Goal: Transaction & Acquisition: Purchase product/service

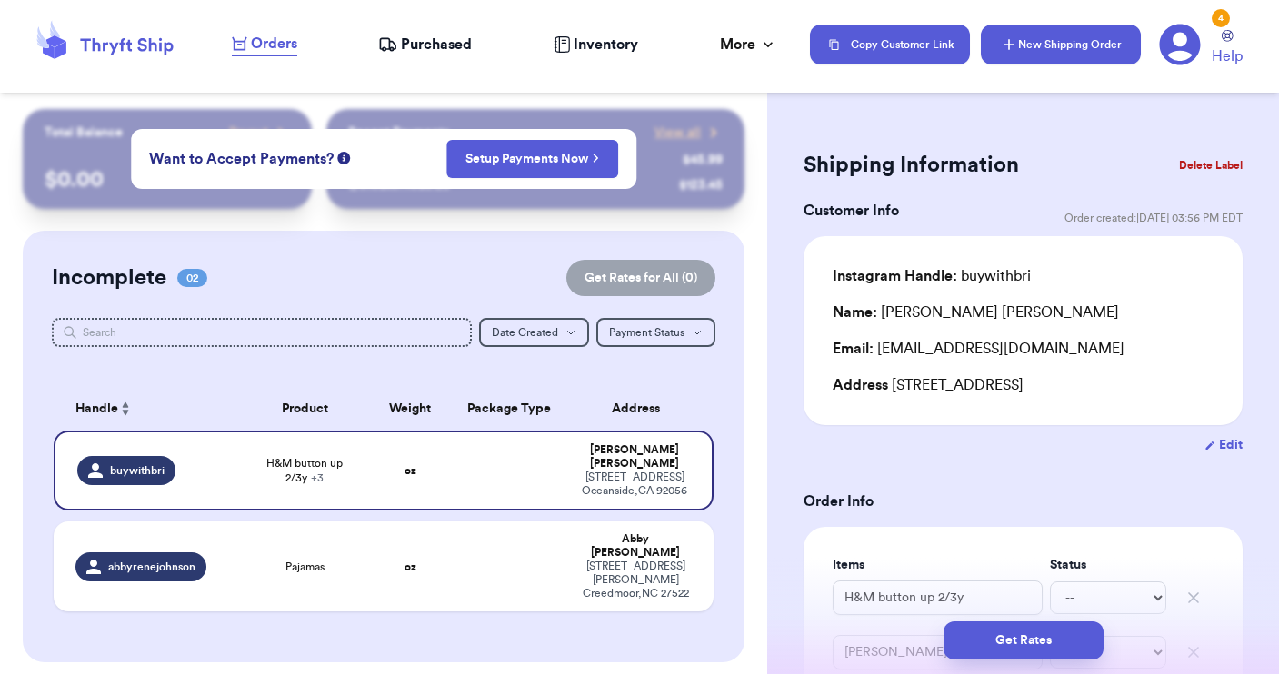
click at [1049, 54] on button "New Shipping Order" at bounding box center [1061, 45] width 160 height 40
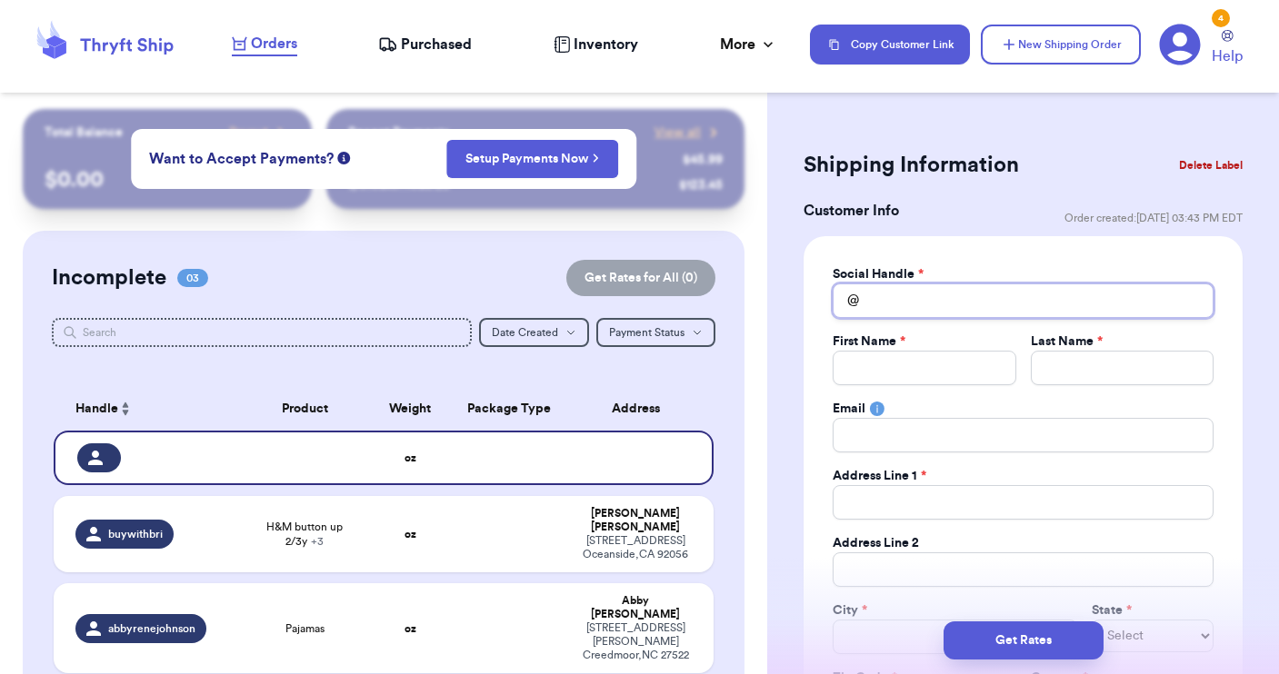
click at [880, 307] on input "Total Amount Paid" at bounding box center [1023, 301] width 381 height 35
type input "v"
type input "vi"
type input "vic"
type input "vict"
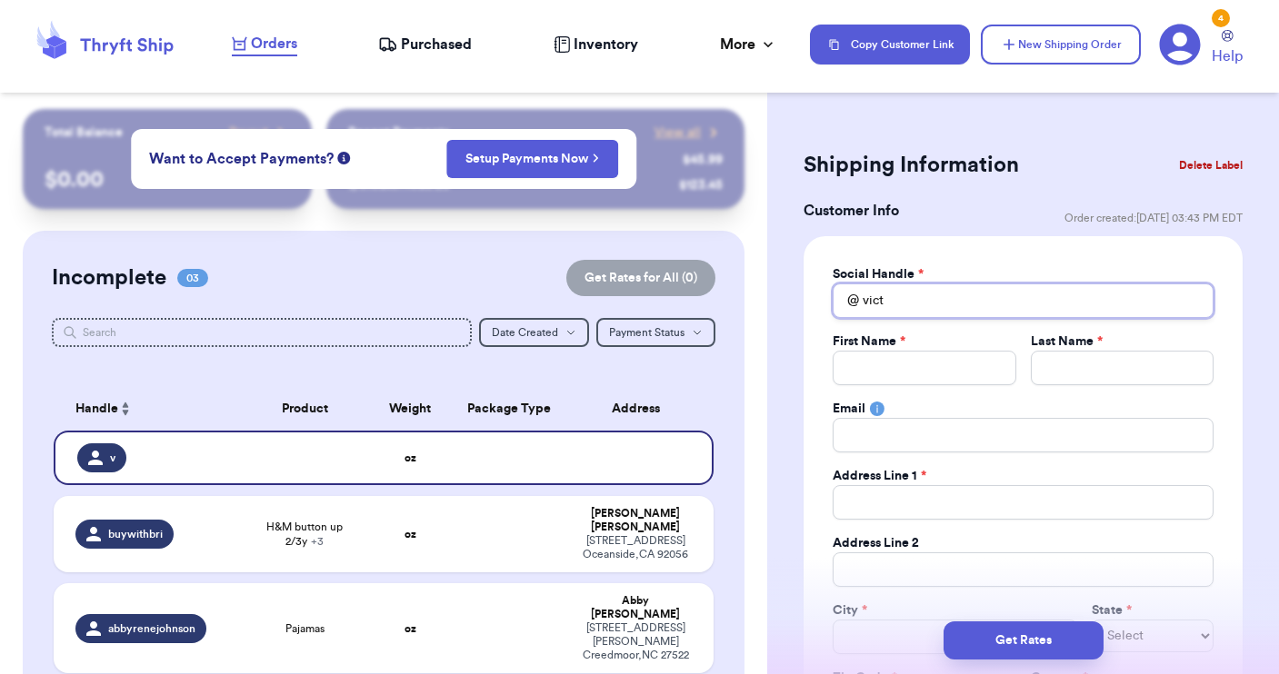
type input "victo"
type input "[PERSON_NAME]"
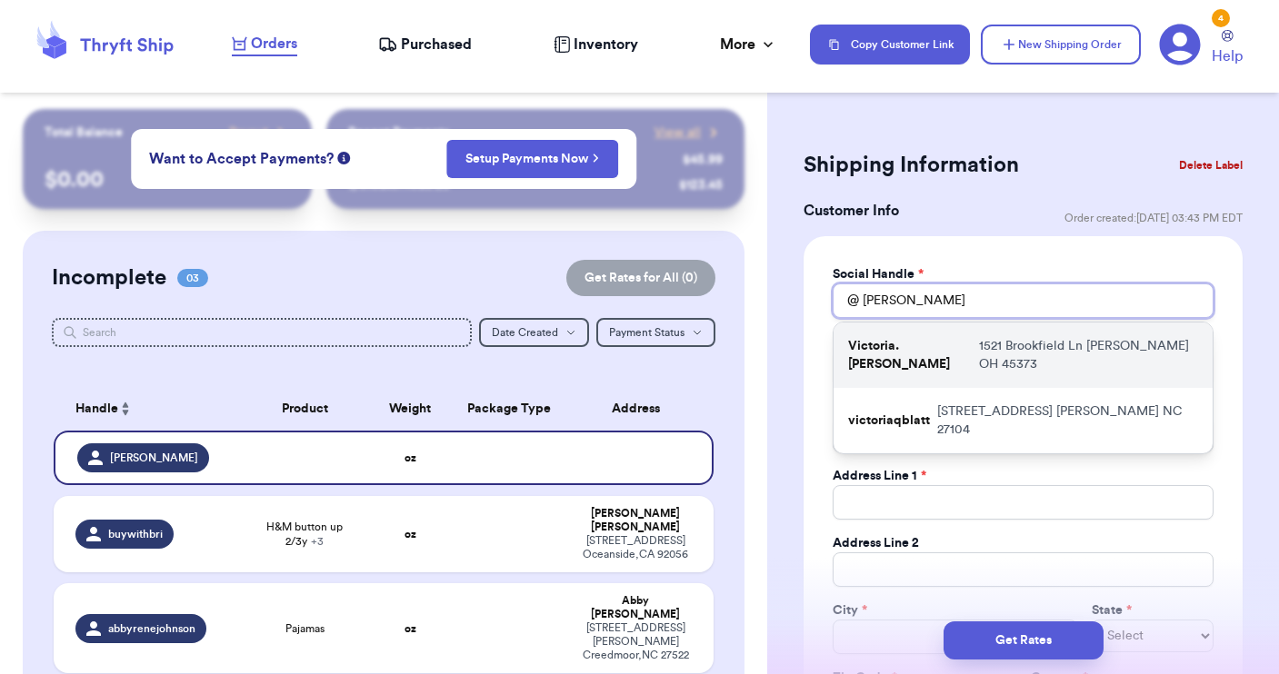
type input "[PERSON_NAME]"
click at [877, 355] on div "Victoria.[PERSON_NAME] 1521 Brookfield [GEOGRAPHIC_DATA]" at bounding box center [1022, 355] width 379 height 65
type input "Victoria.[PERSON_NAME]"
type input "Victoria"
type input "[PERSON_NAME]"
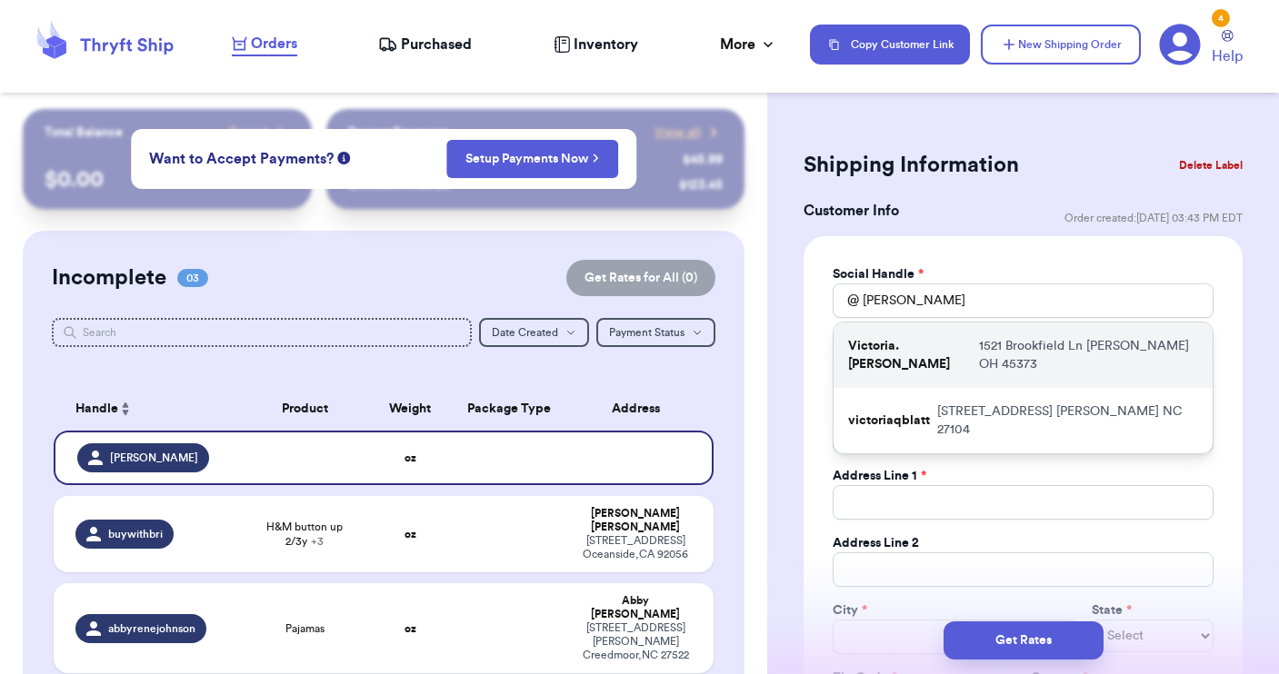
type input "[EMAIL_ADDRESS][DOMAIN_NAME]"
type input "1521 Brookfield Ln"
type input "[PERSON_NAME]"
select select "OH"
type input "45373"
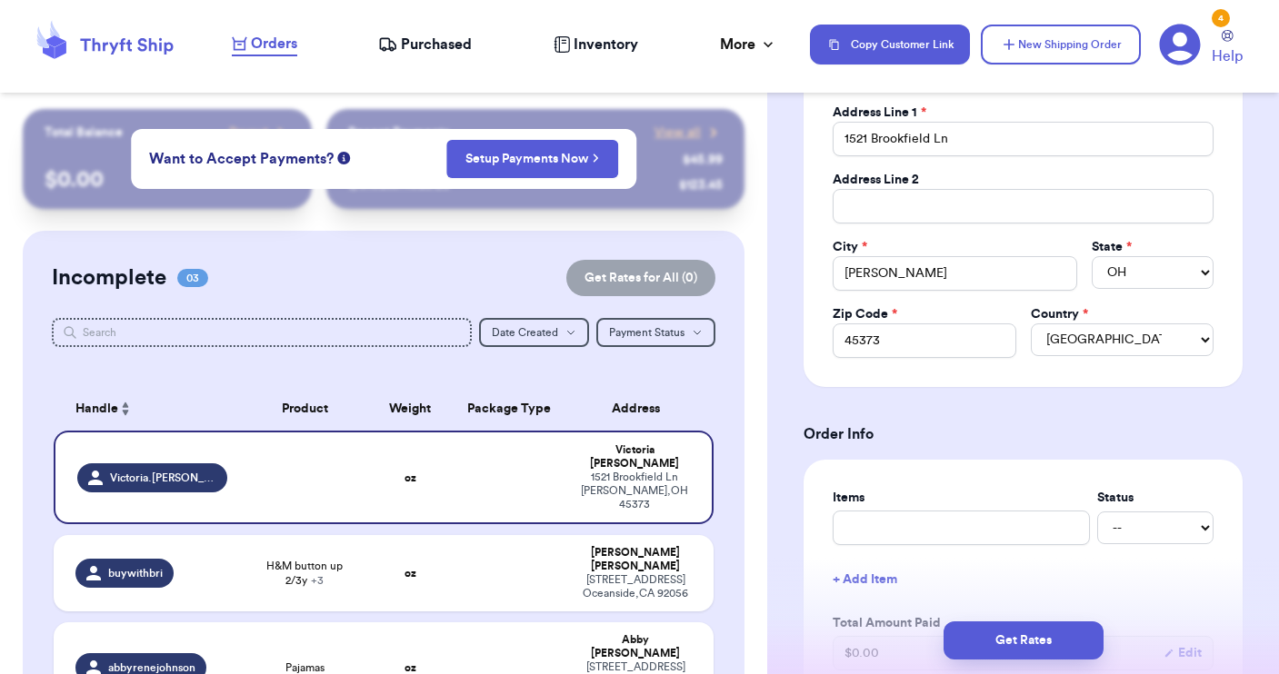
scroll to position [468, 0]
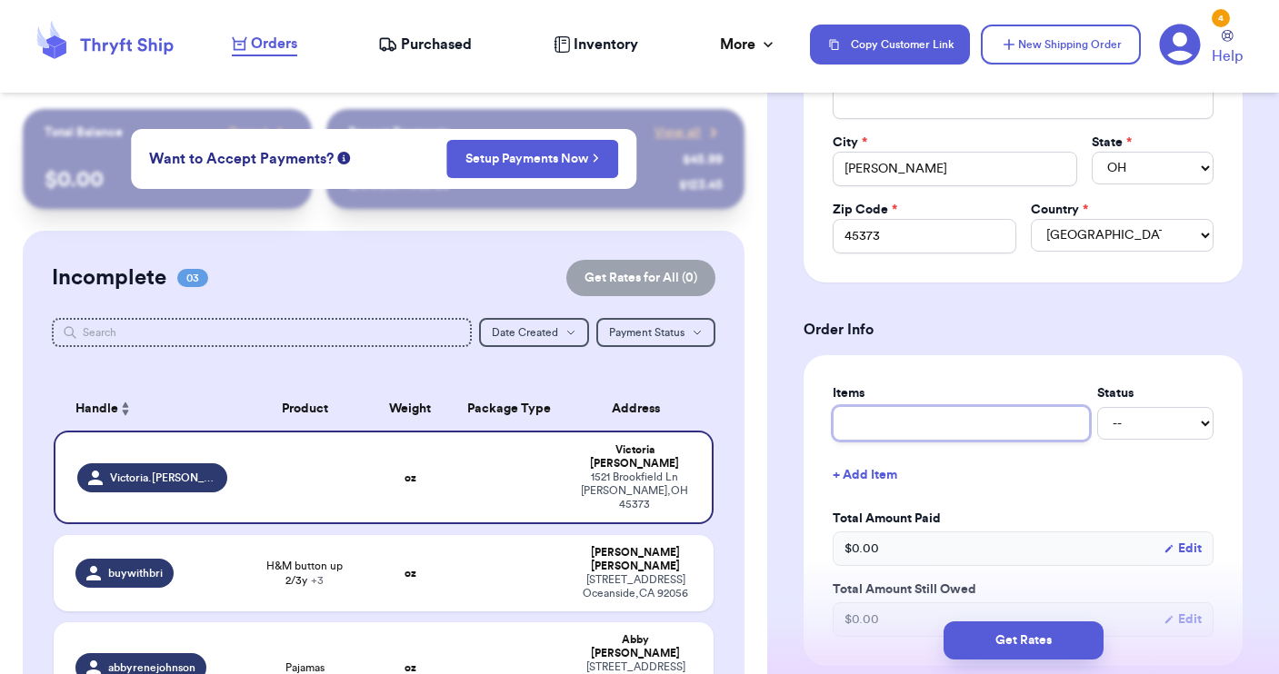
drag, startPoint x: 846, startPoint y: 433, endPoint x: 853, endPoint y: 400, distance: 33.5
type input "c"
type input "cl"
type input "clo"
type input "clot"
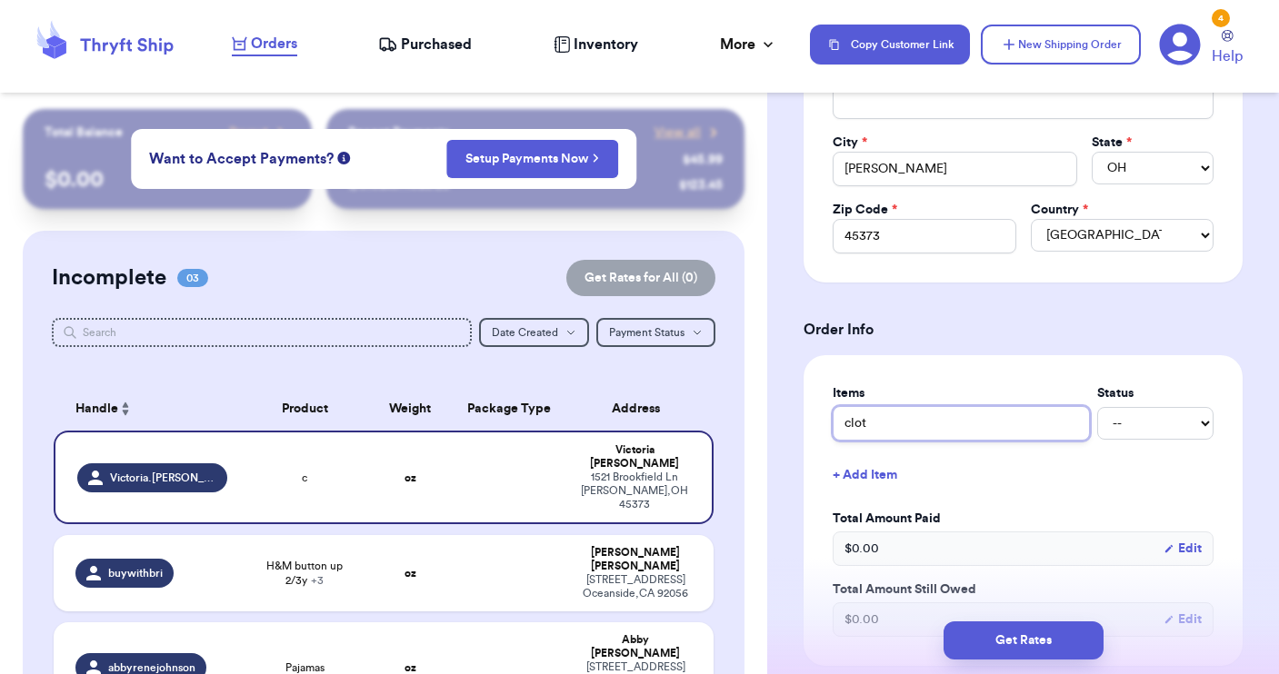
type input "cloth"
type input "clothe"
type input "clothes"
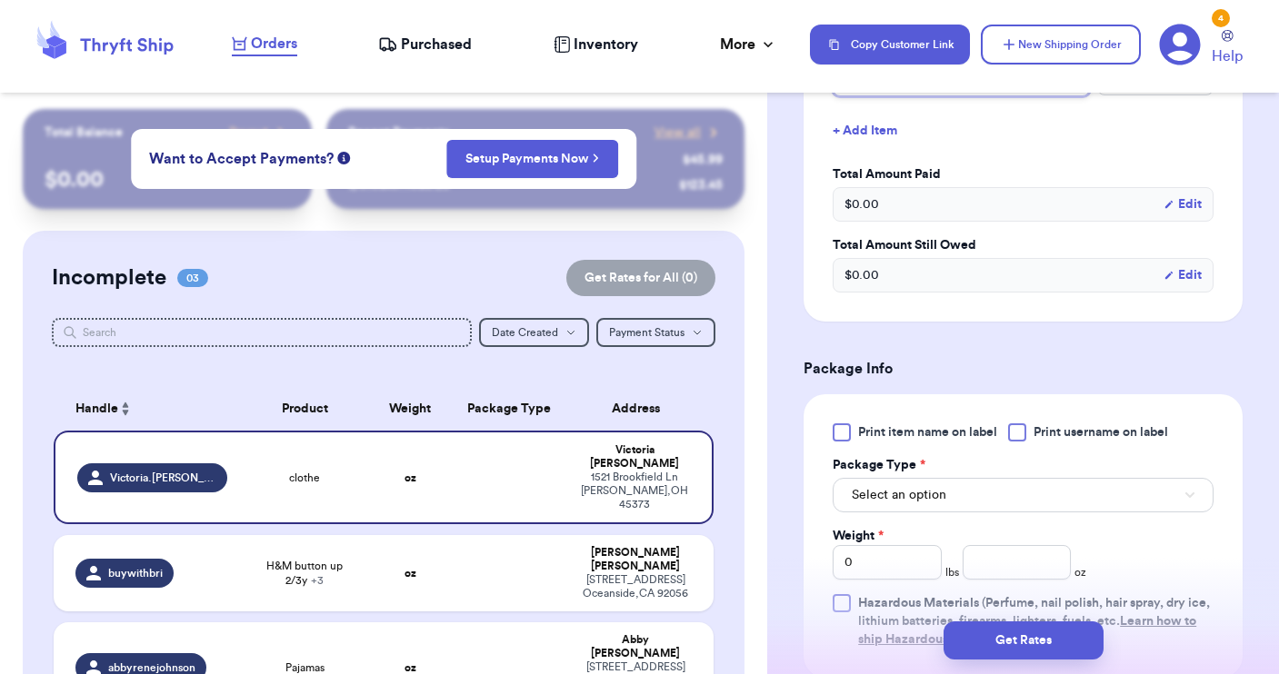
scroll to position [833, 0]
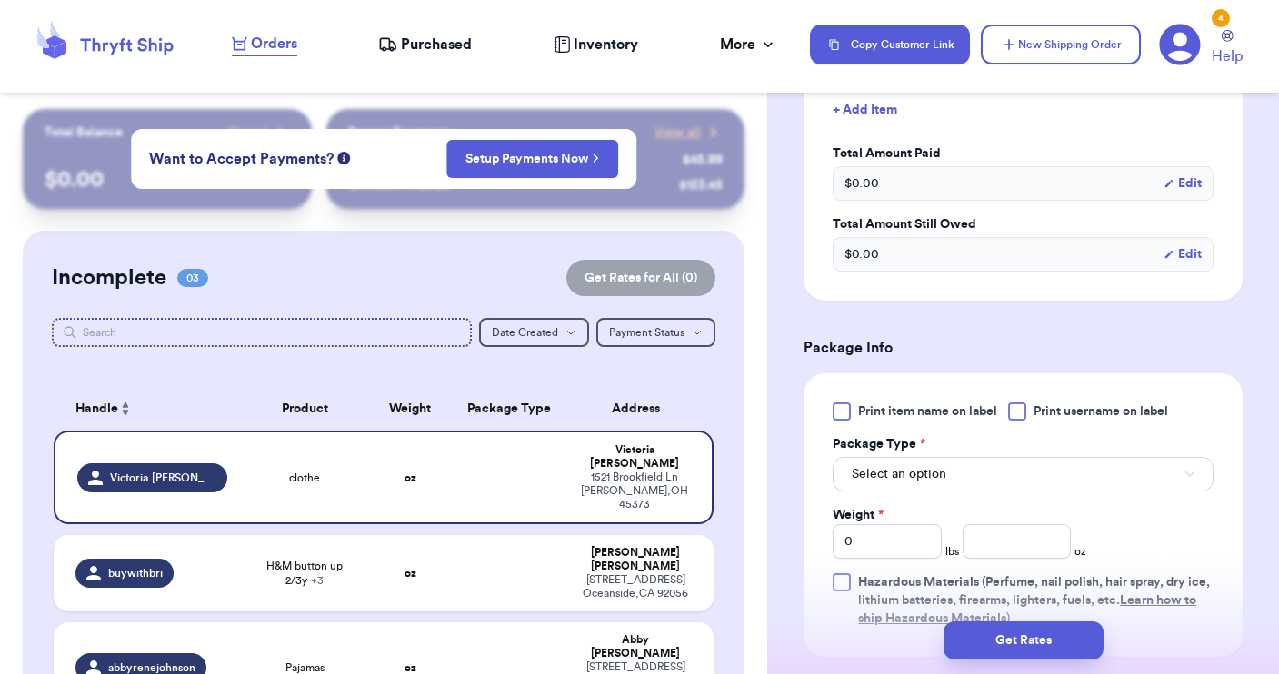
type input "clothes"
click at [943, 479] on span "Select an option" at bounding box center [899, 474] width 95 height 18
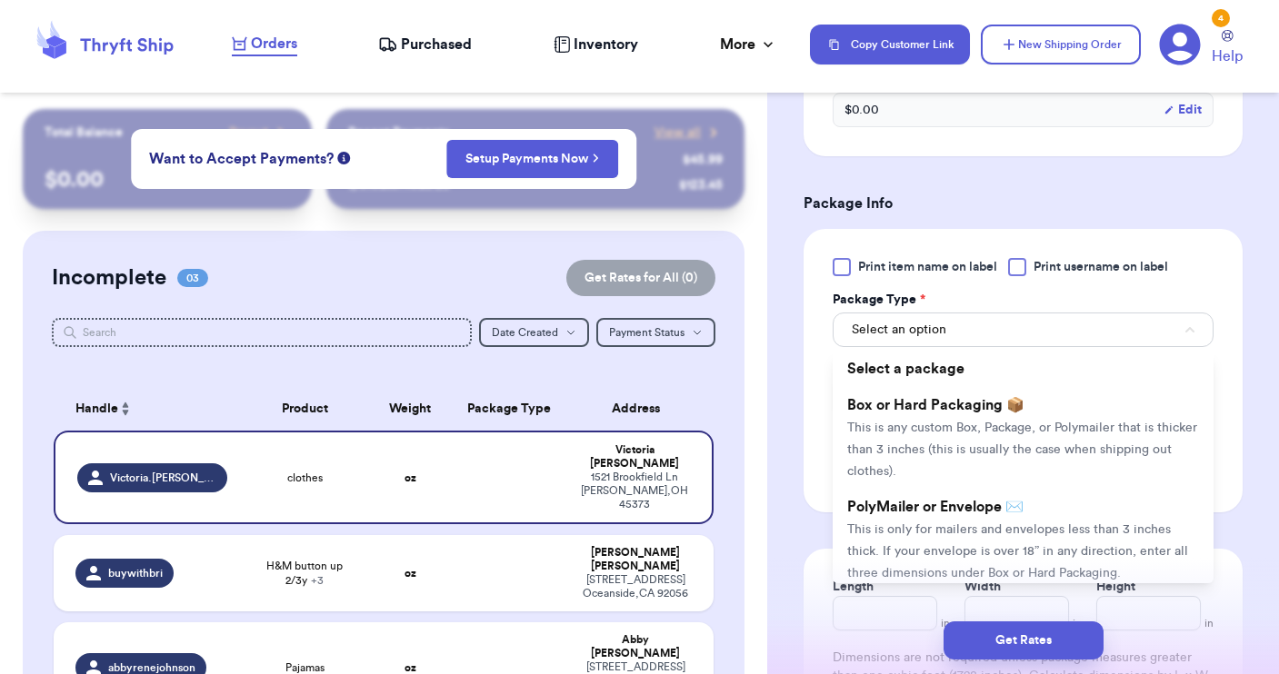
scroll to position [994, 0]
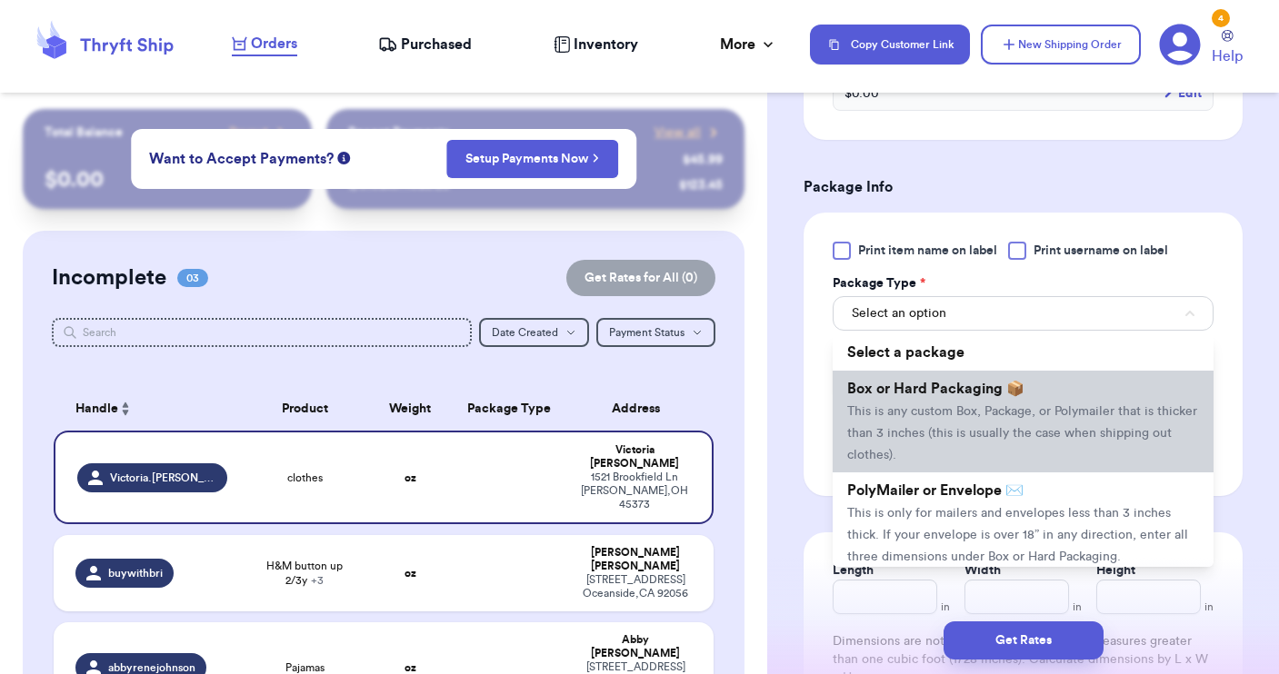
click at [910, 406] on span "This is any custom Box, Package, or Polymailer that is thicker than 3 inches (t…" at bounding box center [1022, 433] width 350 height 56
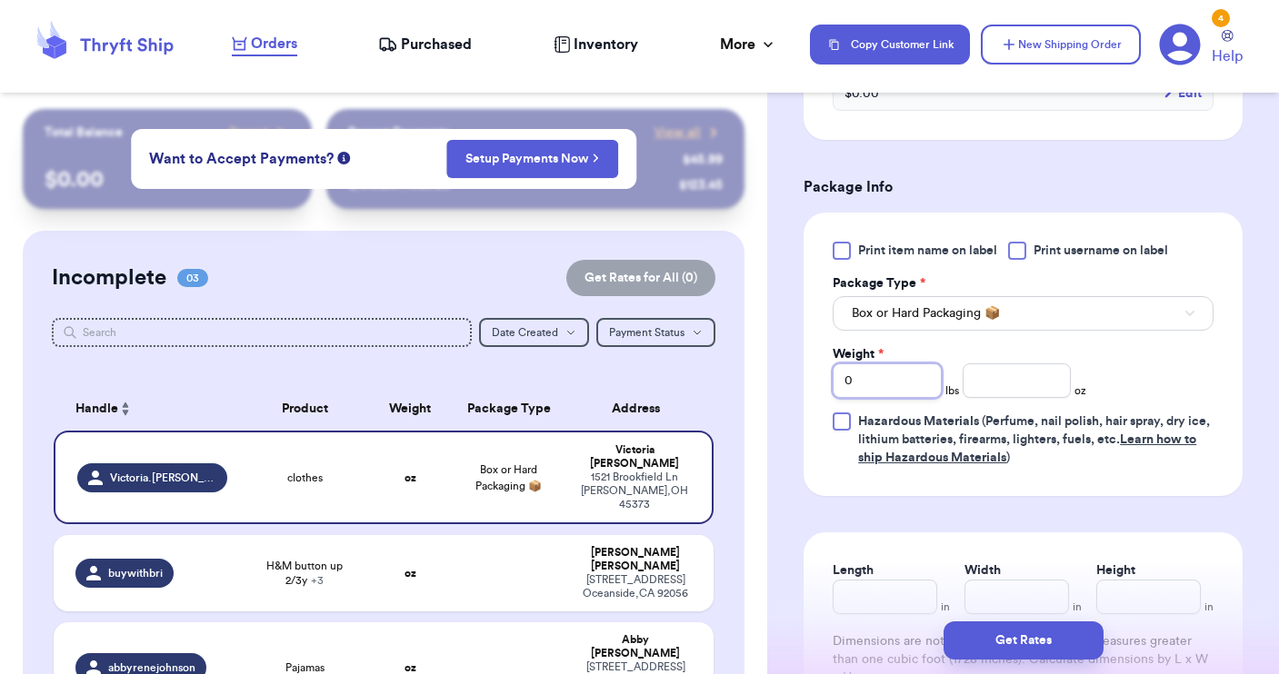
click at [875, 384] on input "0" at bounding box center [887, 381] width 109 height 35
type input "05"
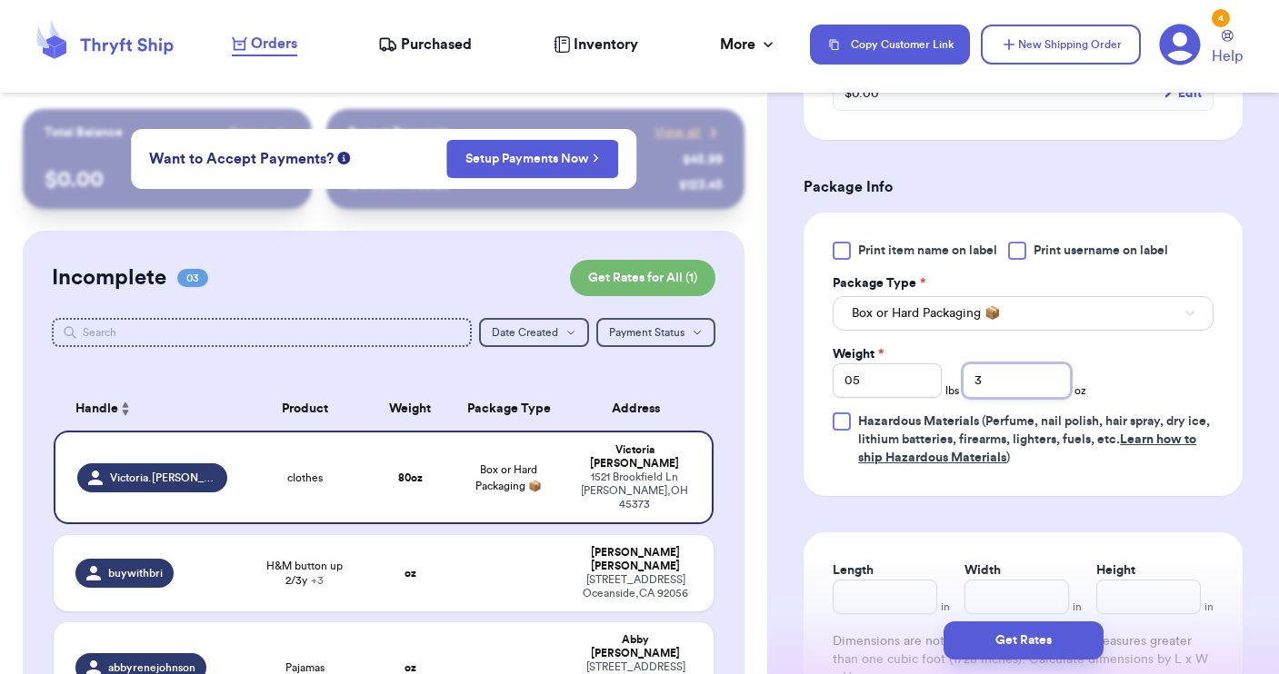
type input "3"
click at [854, 385] on input "05" at bounding box center [887, 381] width 109 height 35
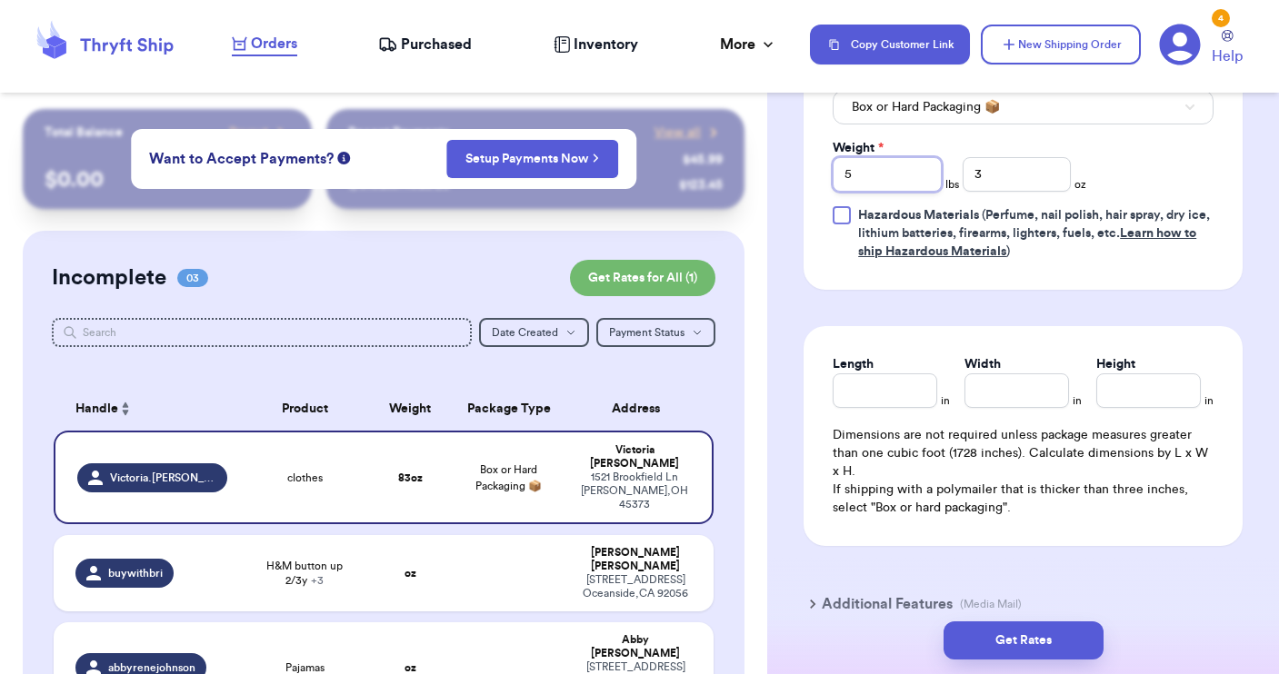
scroll to position [1215, 0]
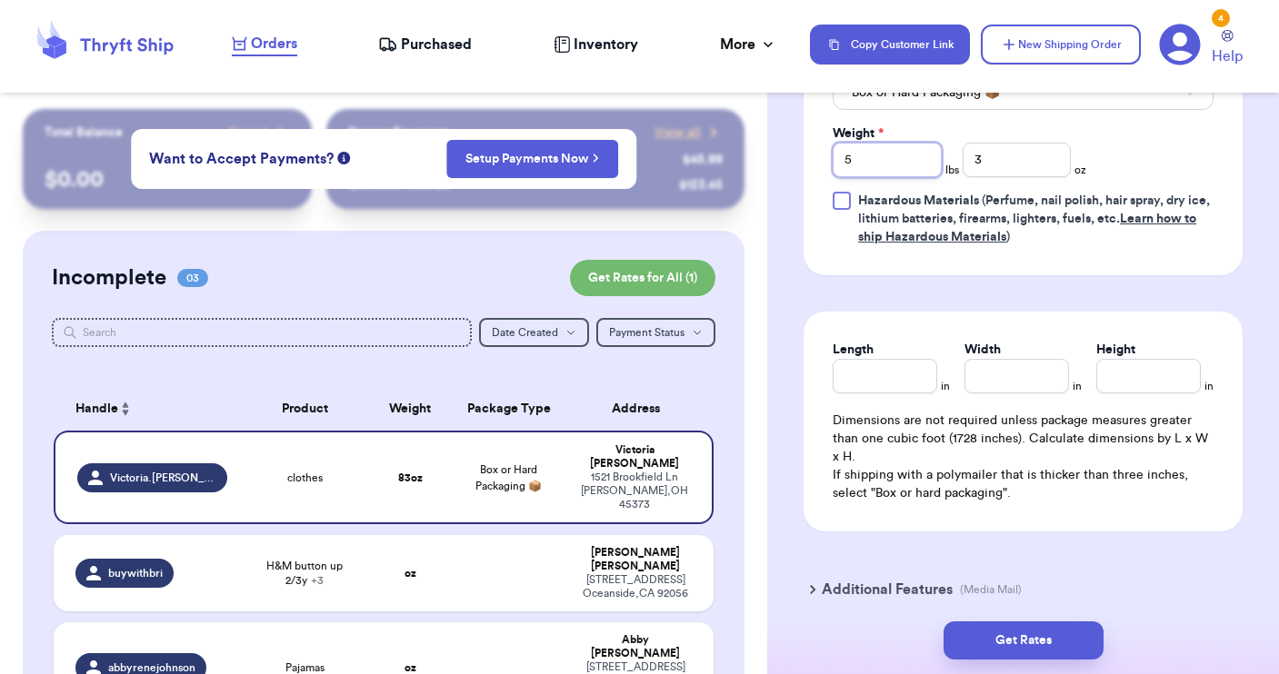
type input "5"
click at [901, 373] on input "Length" at bounding box center [885, 376] width 105 height 35
type input "18"
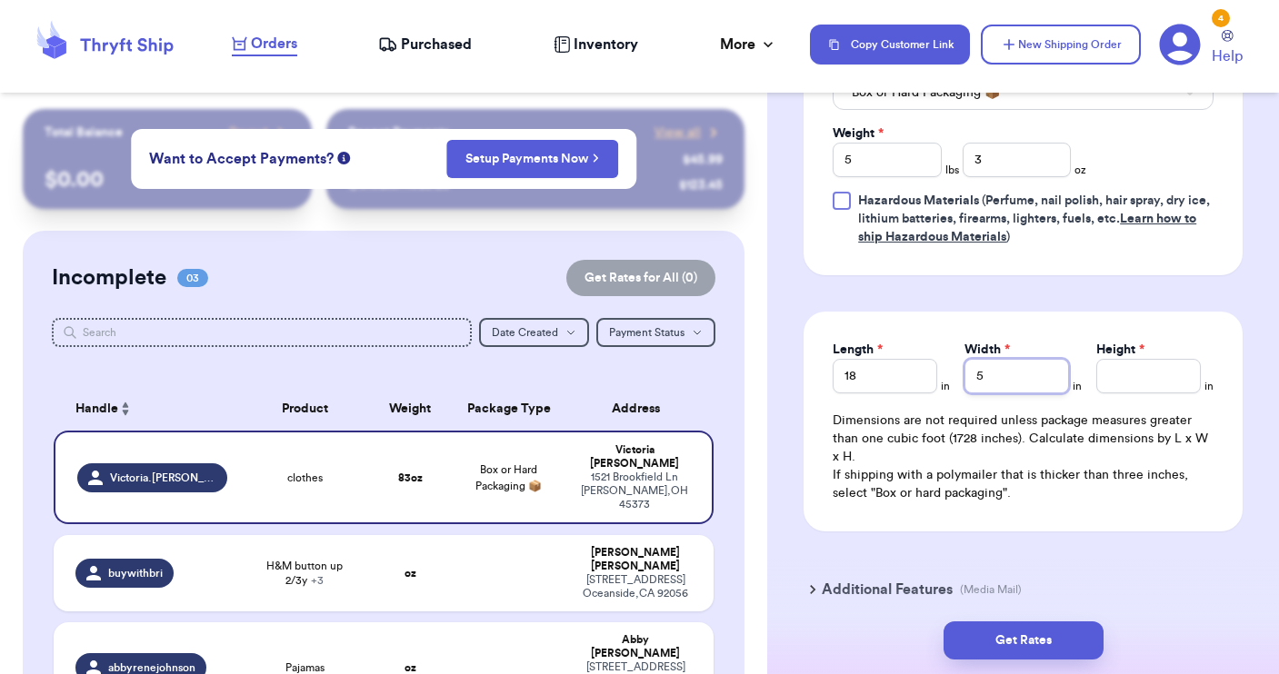
type input "5"
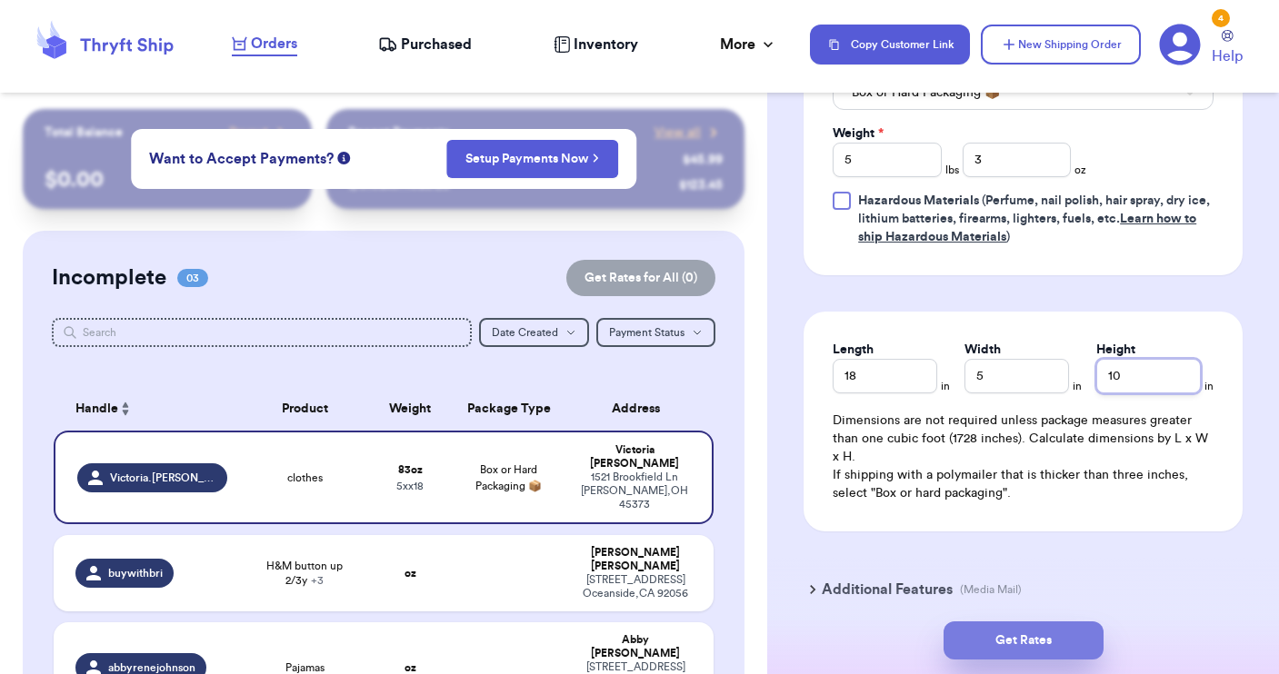
type input "10"
click at [1015, 652] on button "Get Rates" at bounding box center [1023, 641] width 160 height 38
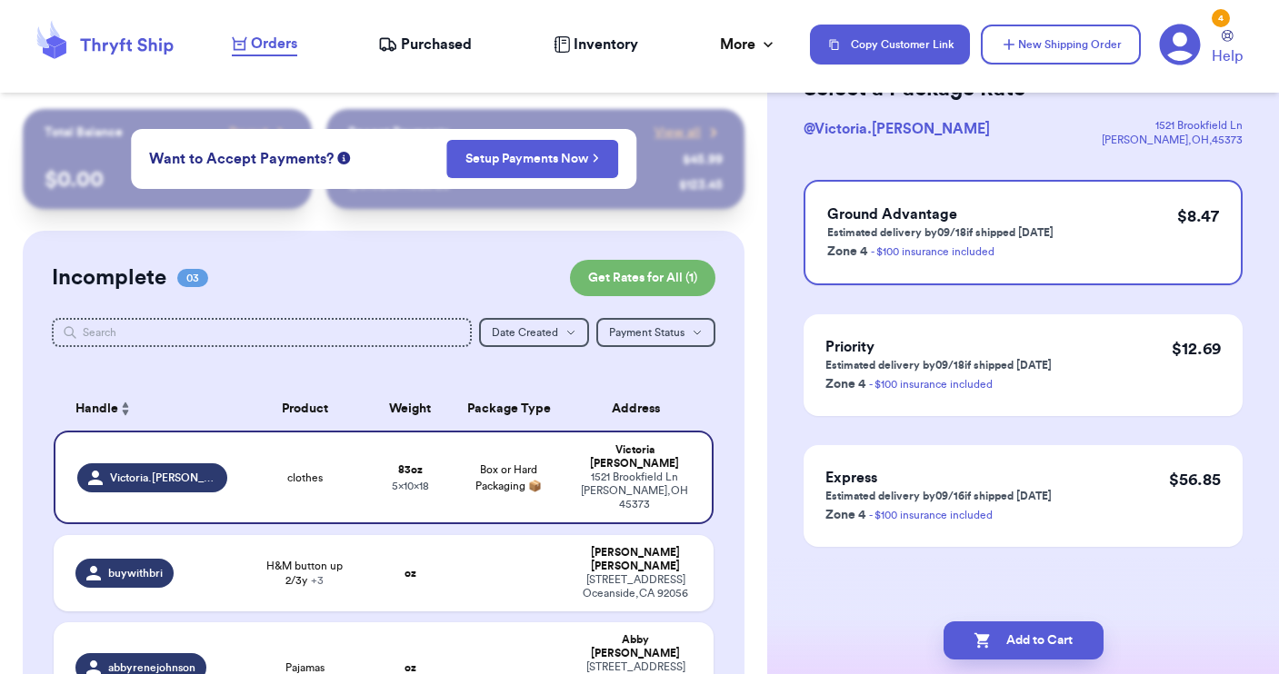
scroll to position [0, 0]
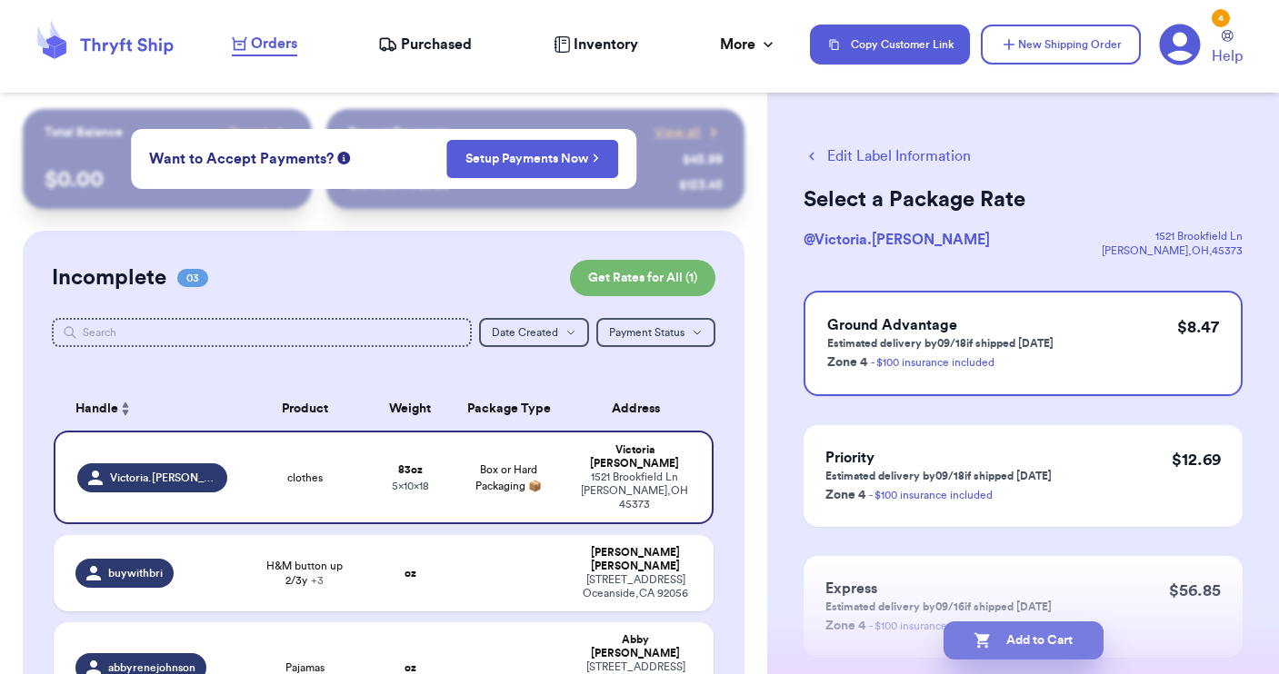
click at [1017, 634] on button "Add to Cart" at bounding box center [1023, 641] width 160 height 38
checkbox input "true"
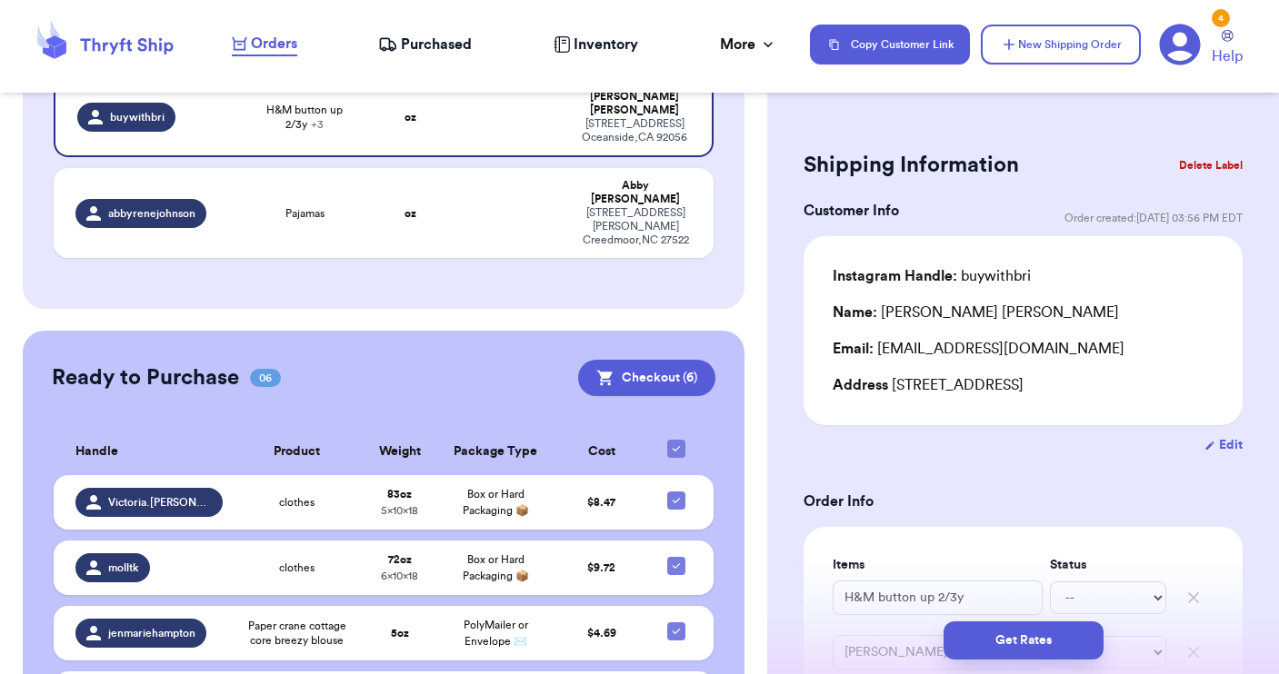
scroll to position [361, 0]
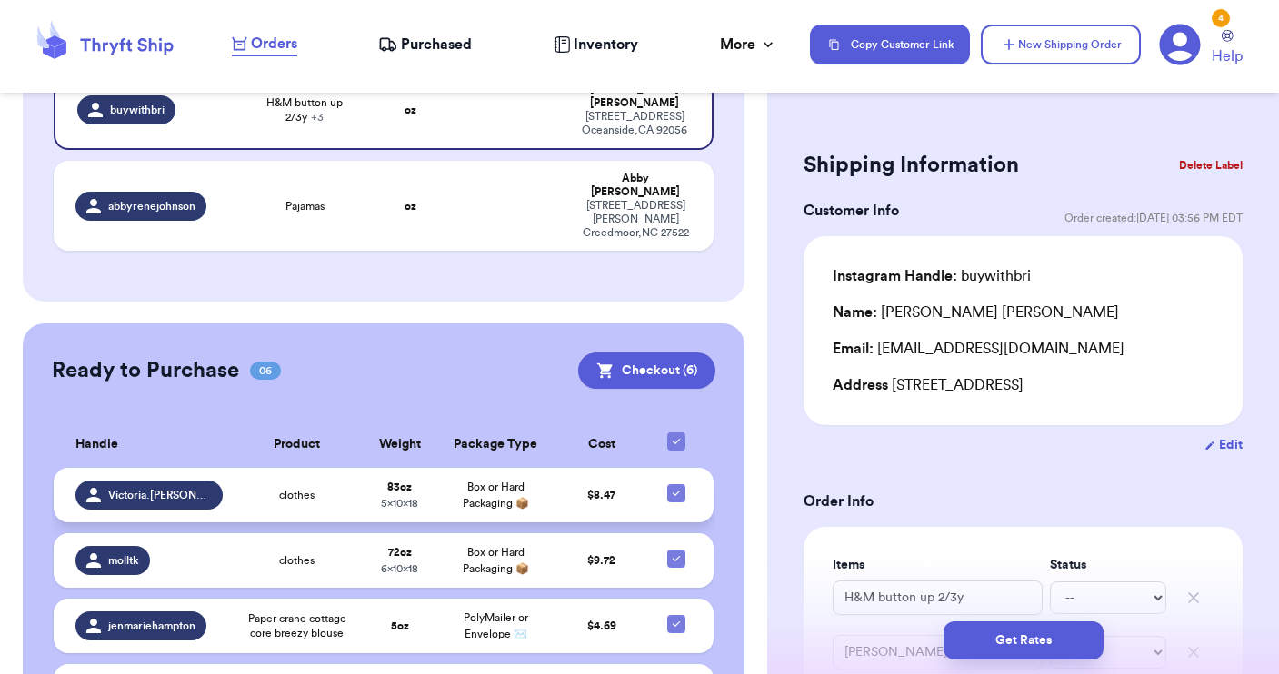
click at [319, 476] on td "clothes" at bounding box center [298, 495] width 128 height 55
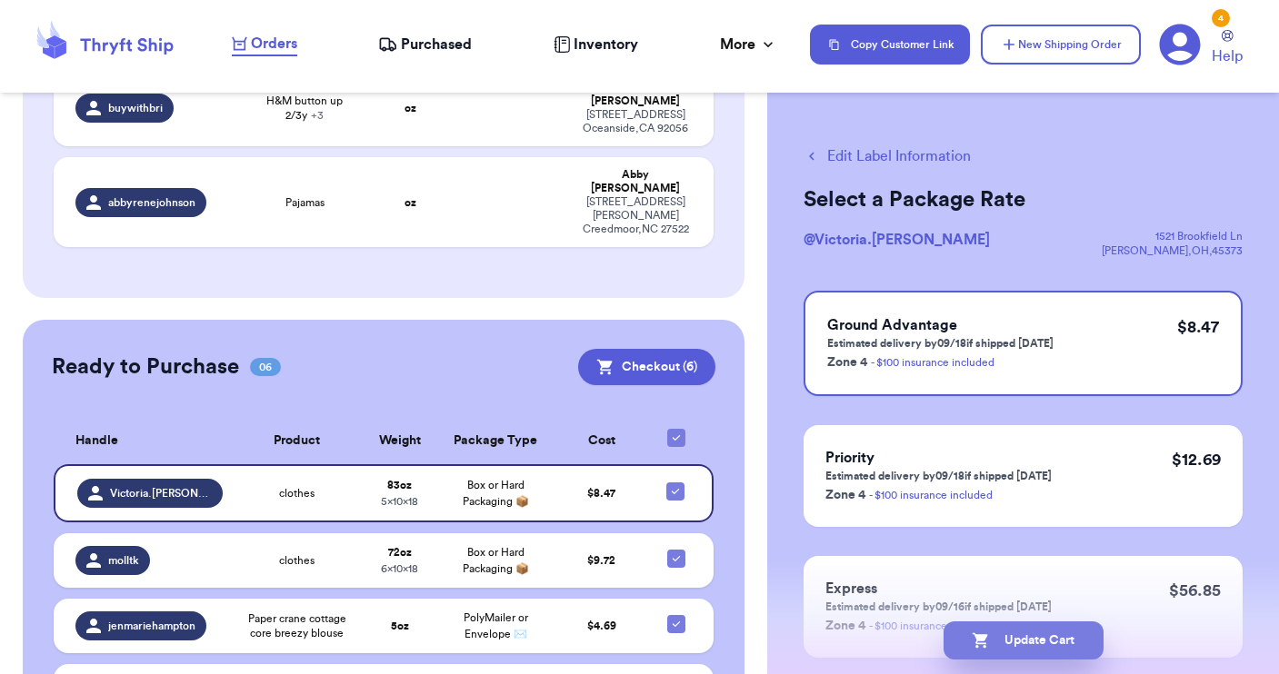
click at [1004, 634] on button "Update Cart" at bounding box center [1023, 641] width 160 height 38
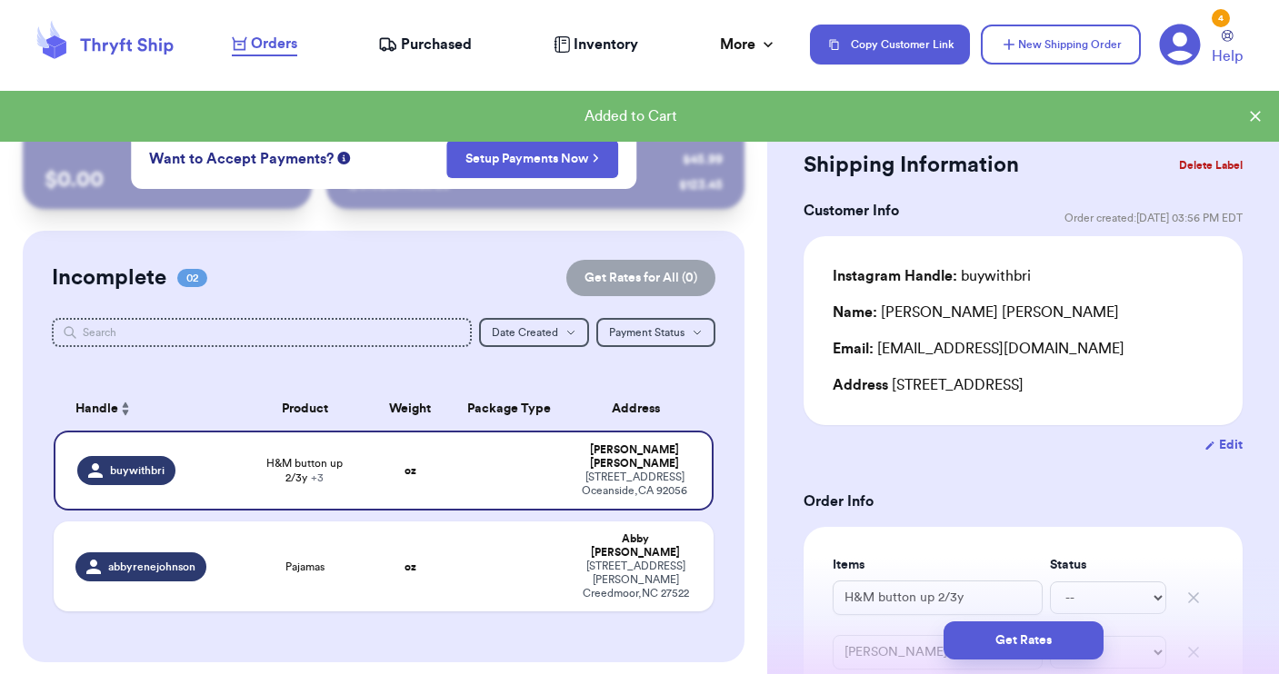
scroll to position [0, 0]
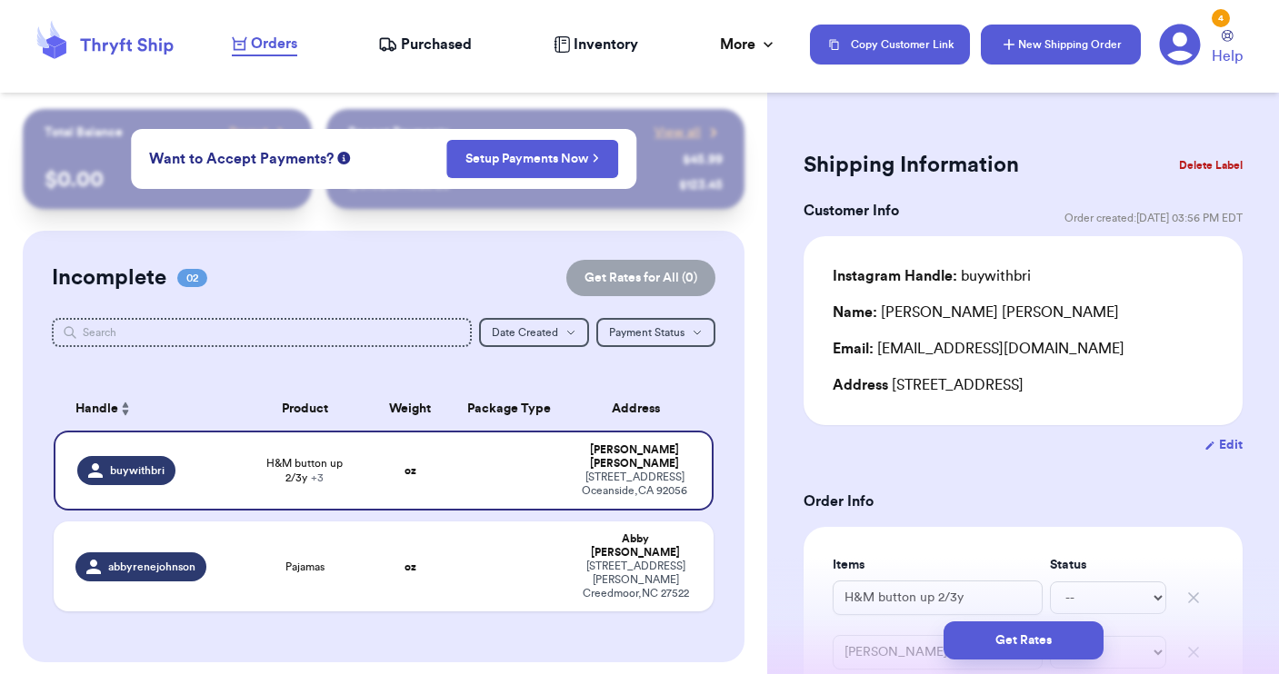
click at [1053, 40] on button "New Shipping Order" at bounding box center [1061, 45] width 160 height 40
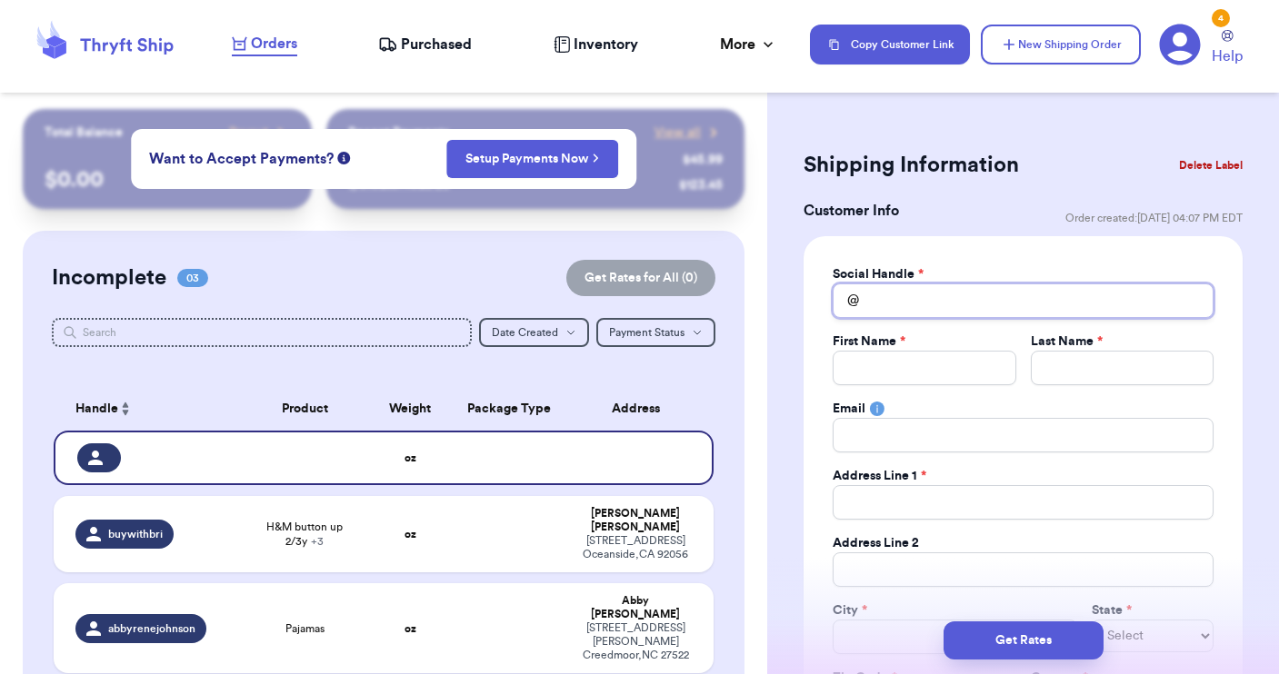
click at [882, 300] on input "Total Amount Paid" at bounding box center [1023, 301] width 381 height 35
type input "h"
type input "ha"
type input "han"
type input "[PERSON_NAME]"
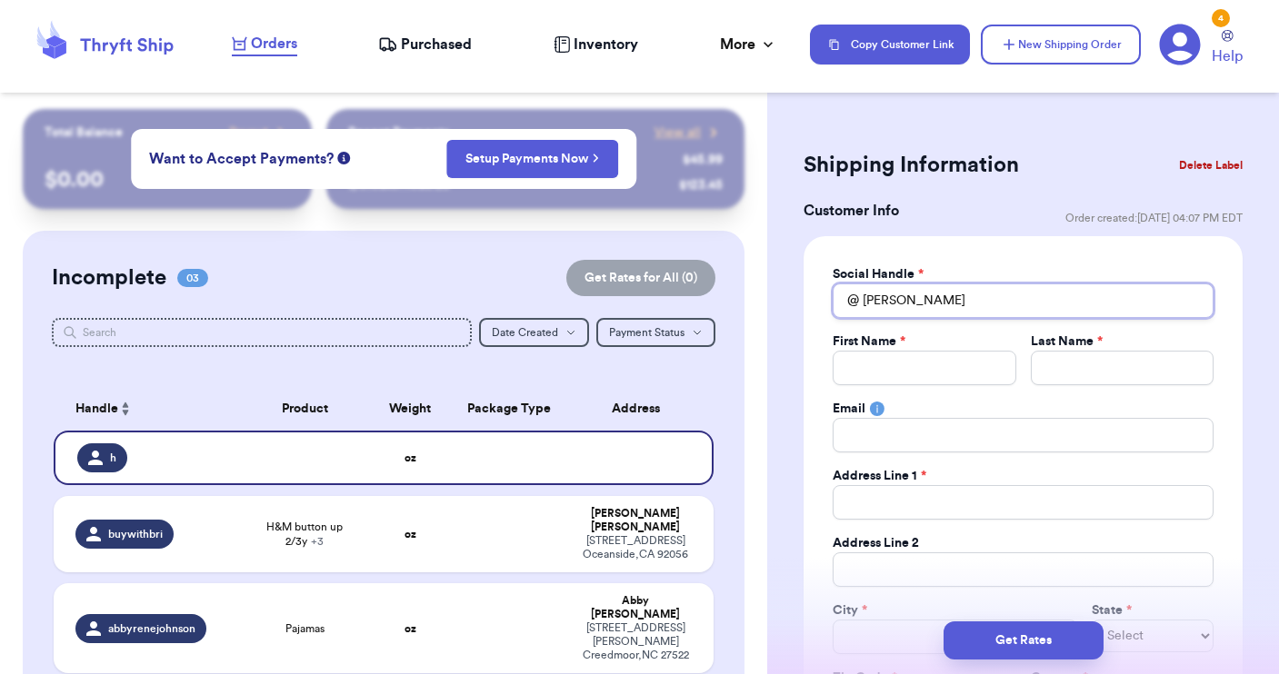
type input "[PERSON_NAME]"
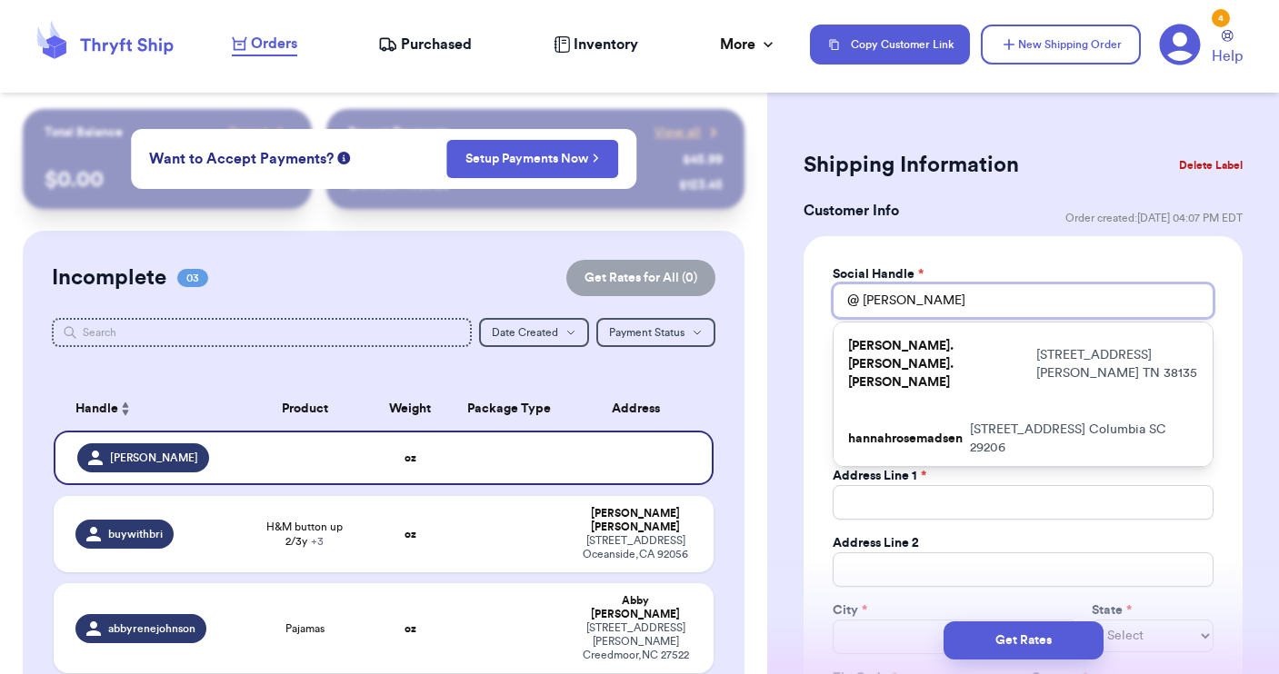
type input "[PERSON_NAME]"
type input "han"
type input "ha"
type input "h"
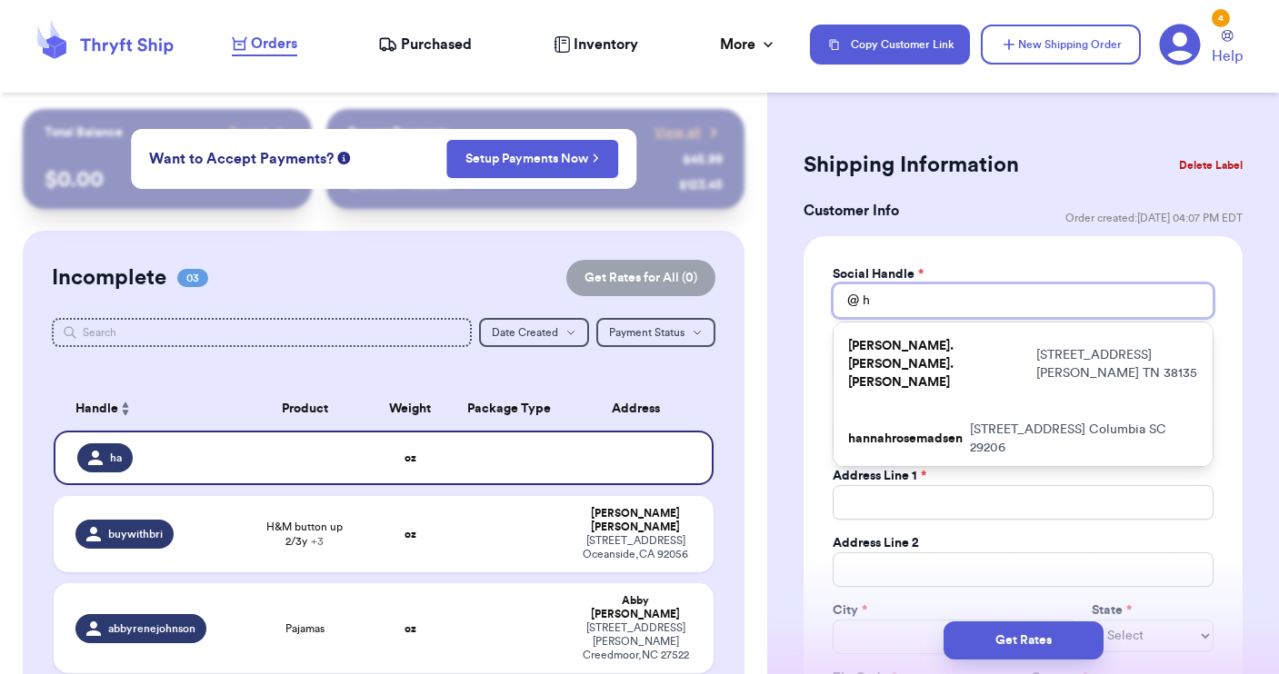
type input "hd"
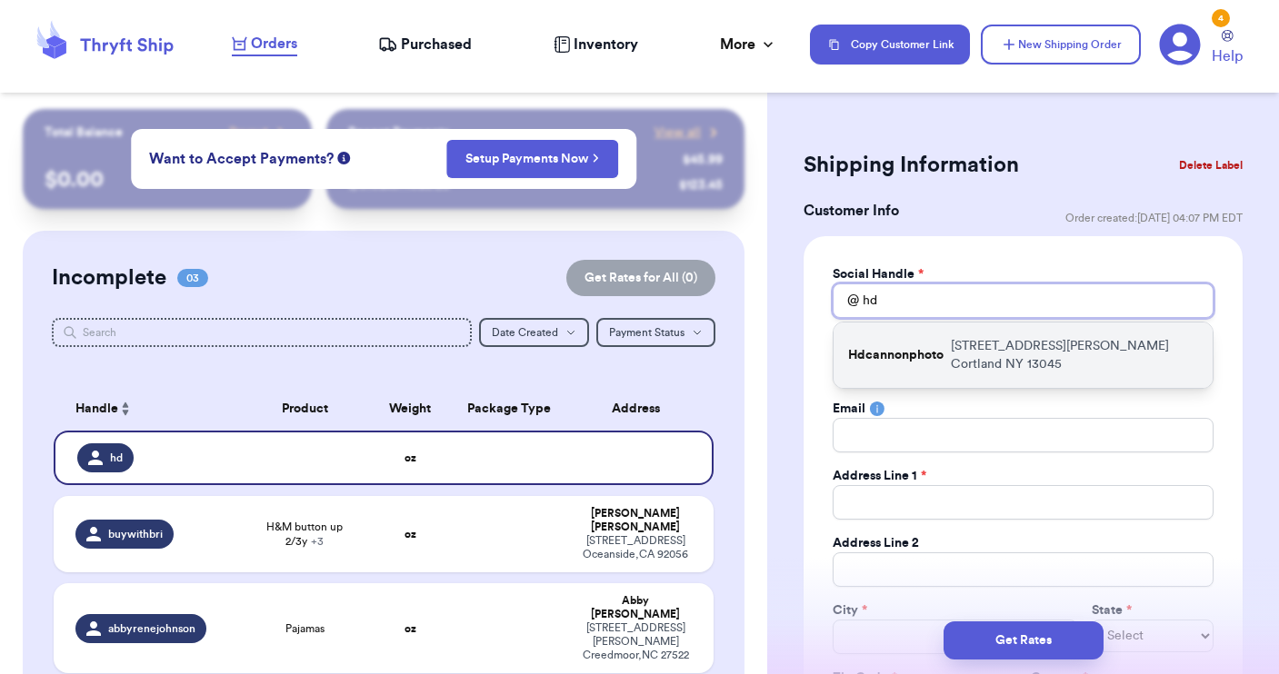
type input "hd"
click at [893, 346] on p "Hdcannonphoto" at bounding box center [895, 355] width 95 height 18
type input "Hdcannonphoto"
type input "[PERSON_NAME]"
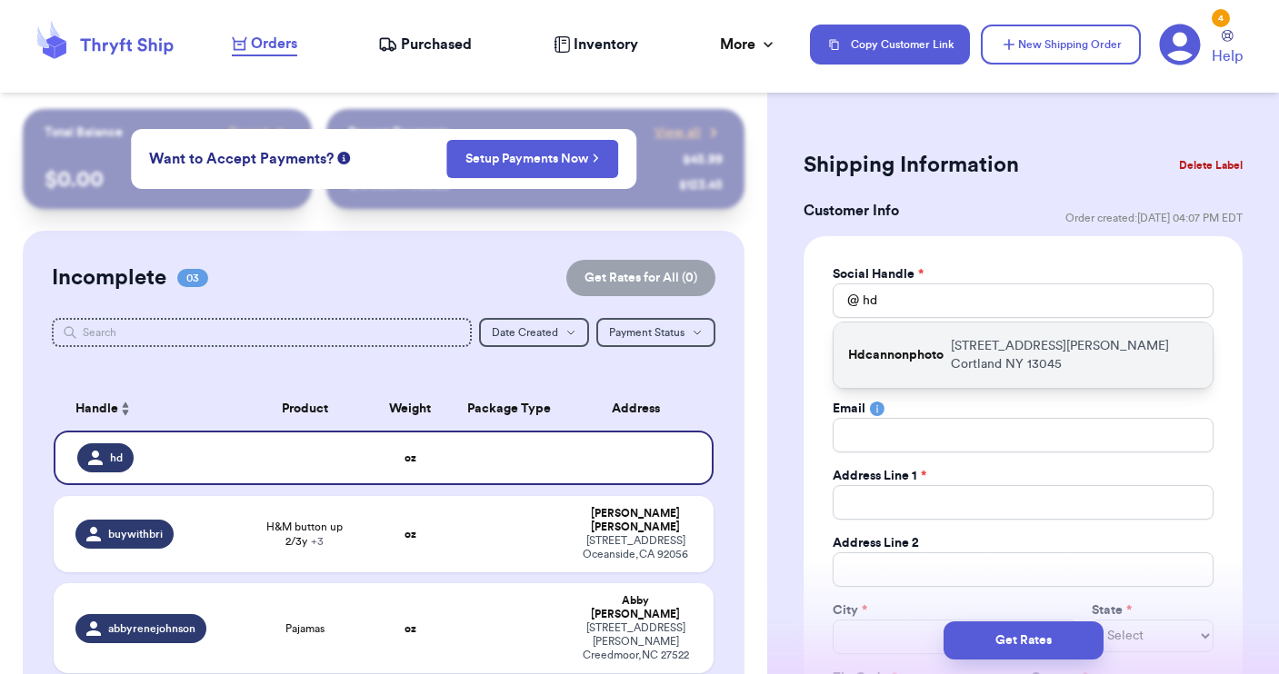
type input "[STREET_ADDRESS][PERSON_NAME]"
type input "Cortland"
select select "NY"
type input "13045"
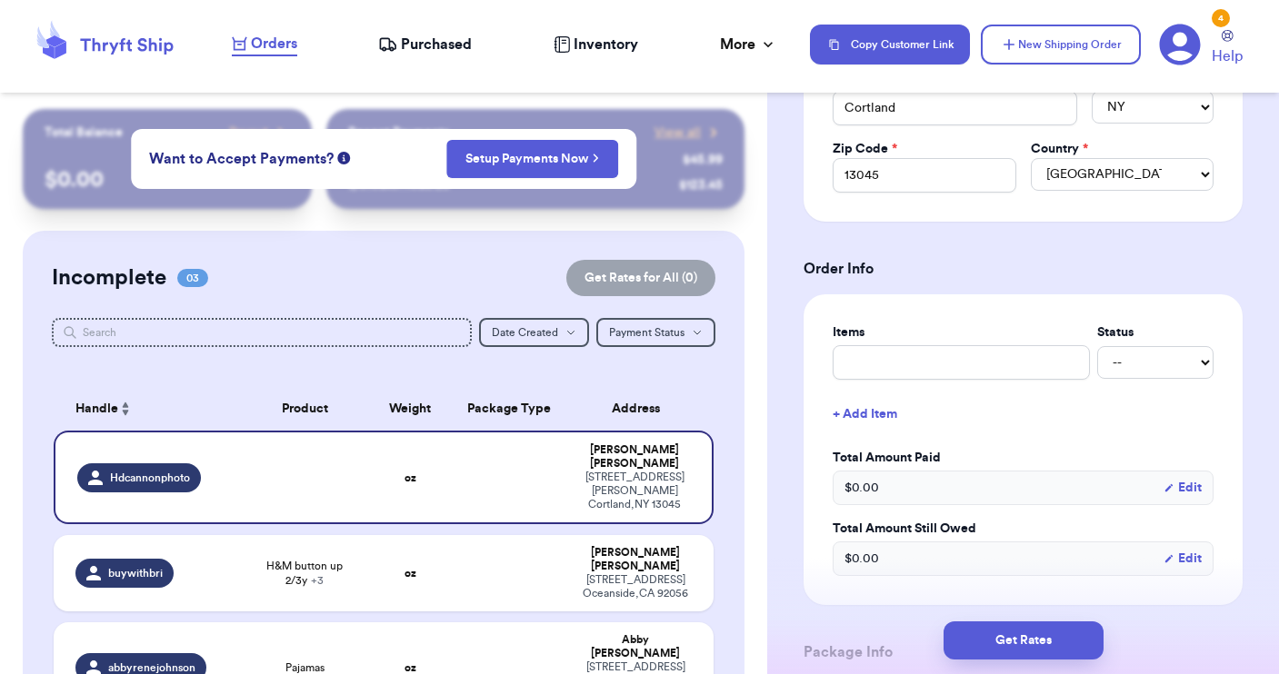
scroll to position [554, 0]
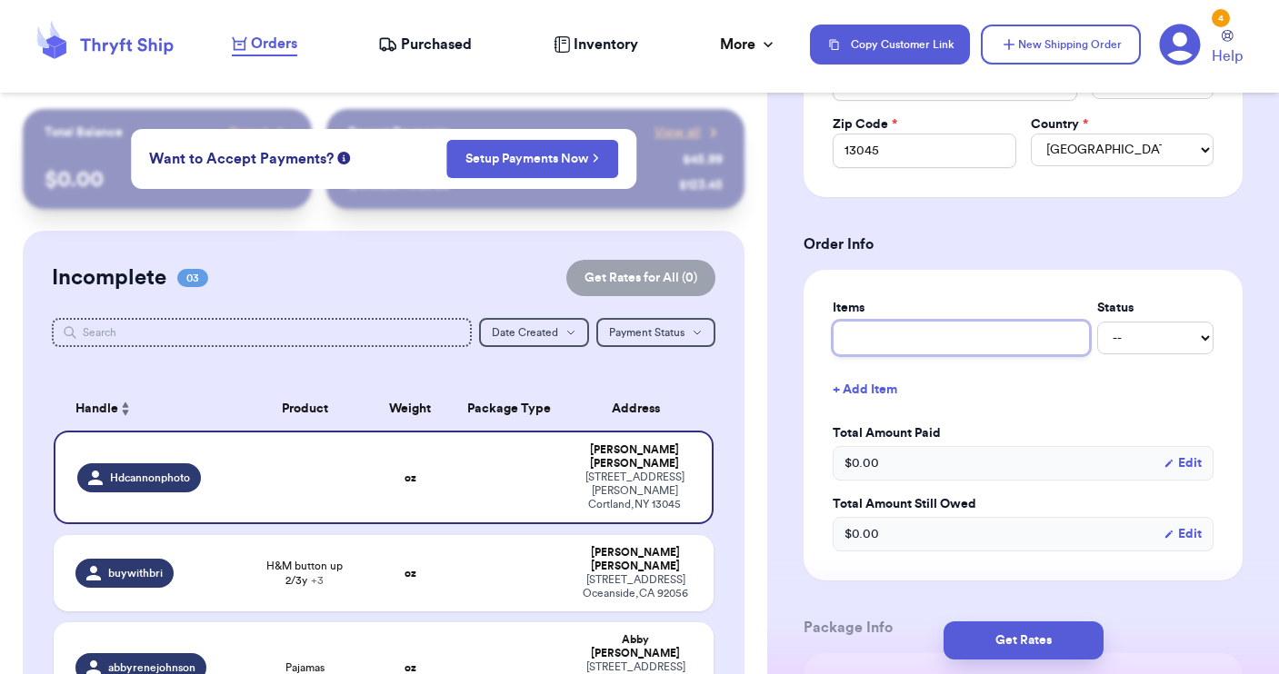
drag, startPoint x: 867, startPoint y: 341, endPoint x: 873, endPoint y: 300, distance: 41.4
type input "b"
type input "bb"
type input "bb b"
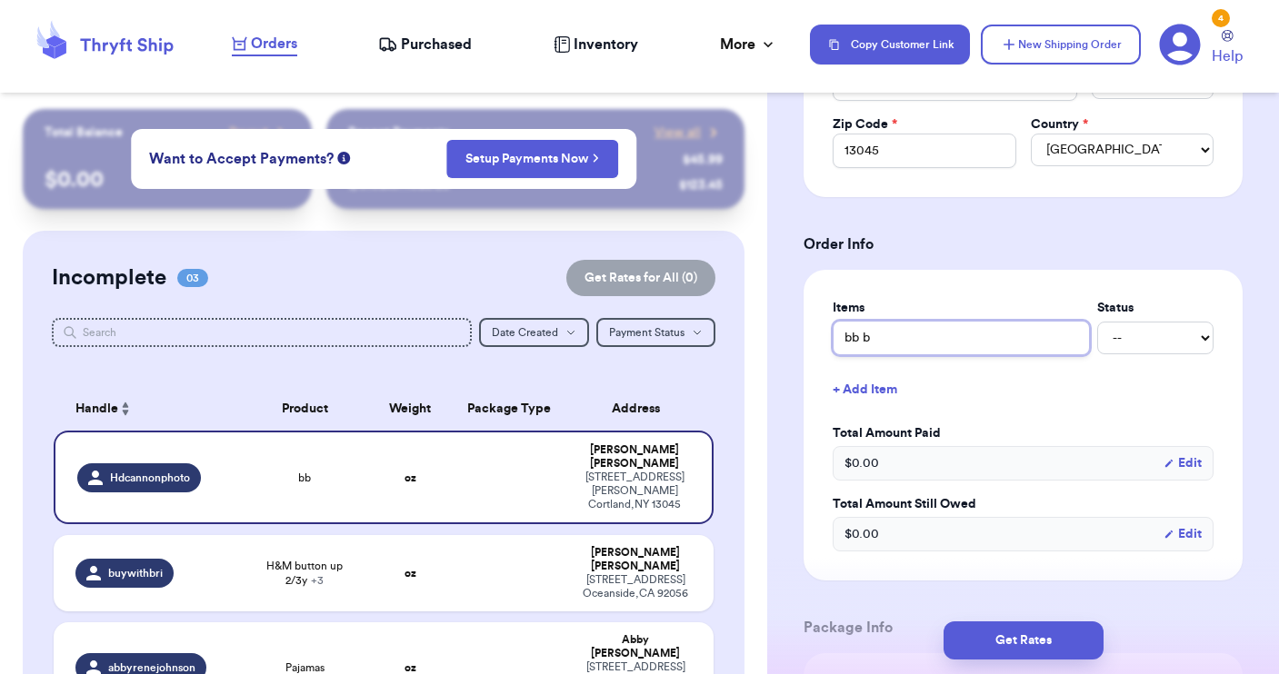
type input "bb bo"
type input "bb boy"
type input "bb boy c"
type input "bb boy cl"
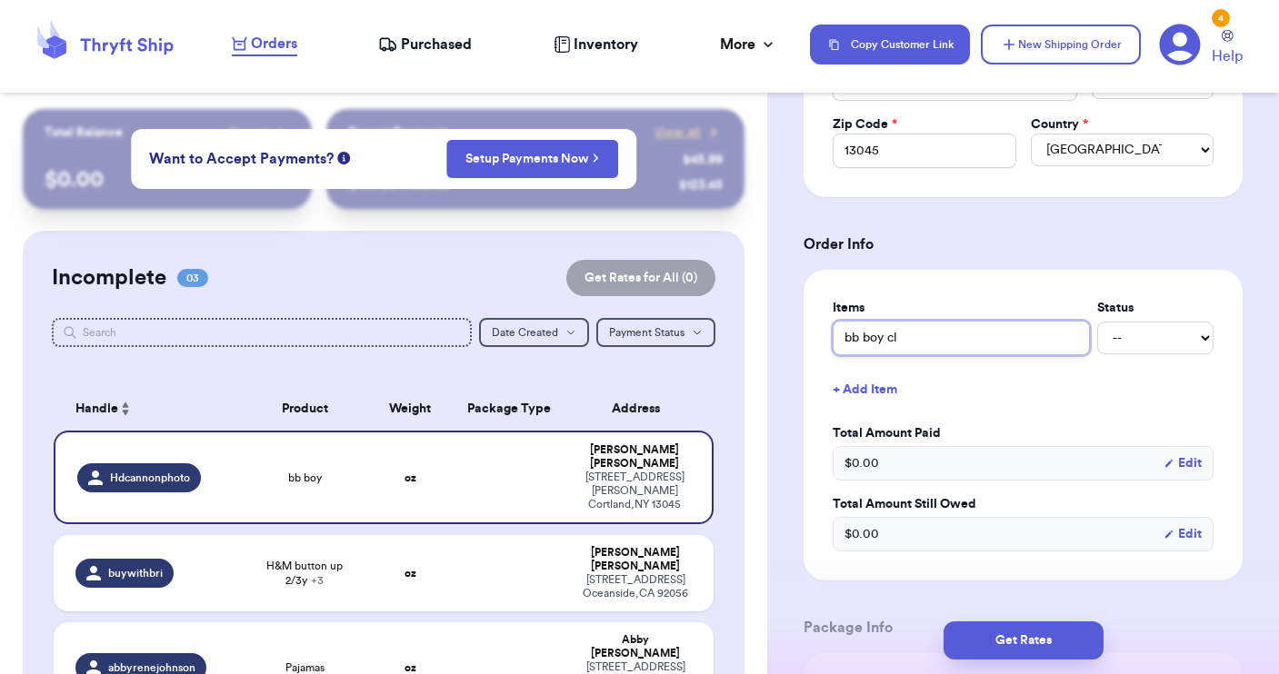
type input "bb boy clo"
type input "bb boy clot"
type input "bb boy cloth"
type input "bb boy clothe"
type input "bb boy clothes"
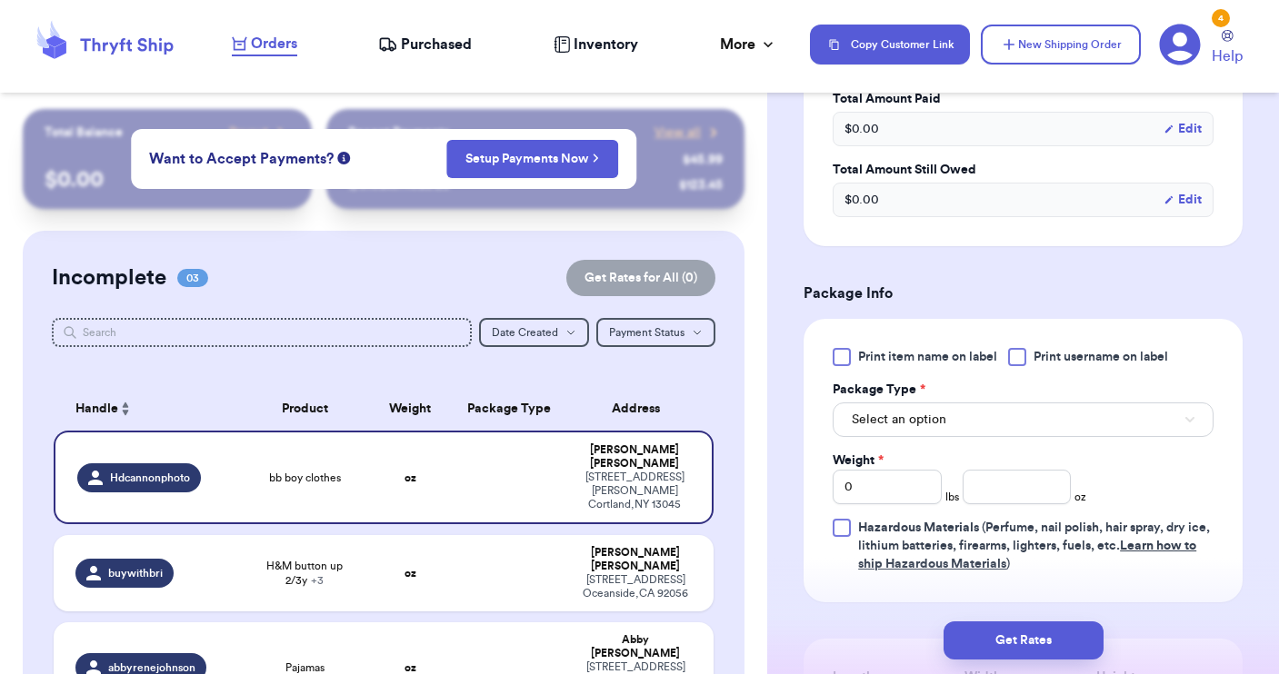
scroll to position [901, 0]
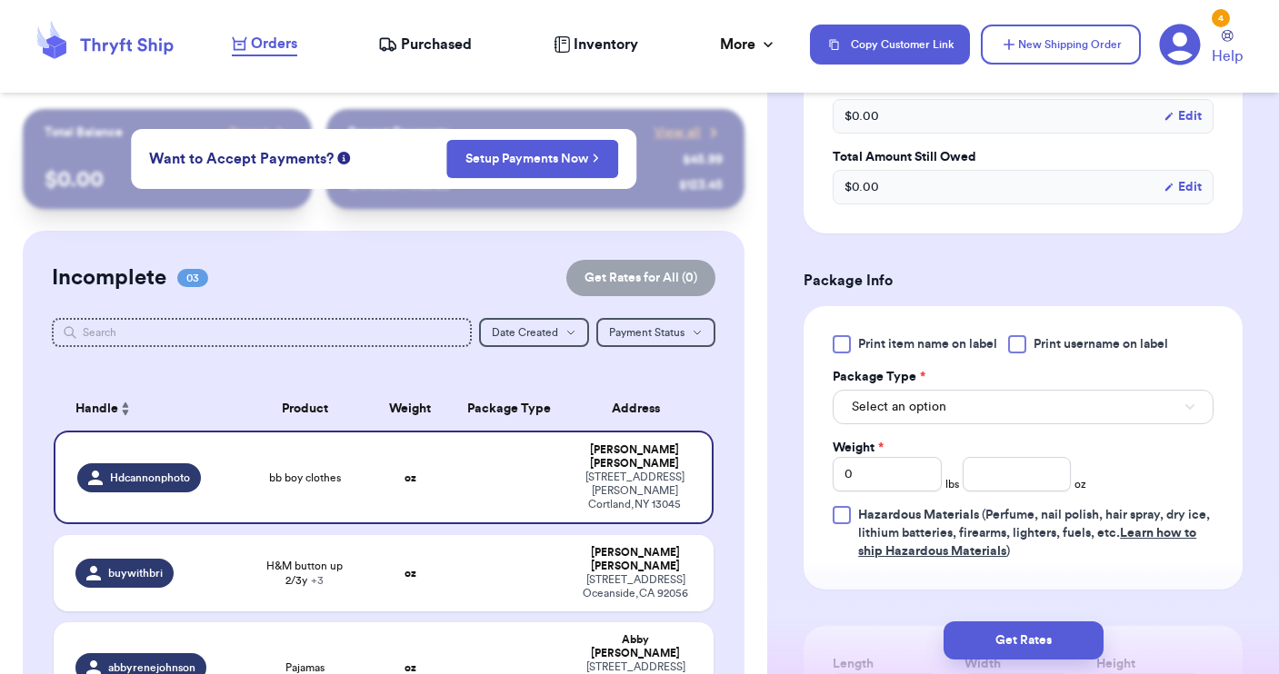
type input "bb boy clothes"
click at [986, 405] on button "Select an option" at bounding box center [1023, 407] width 381 height 35
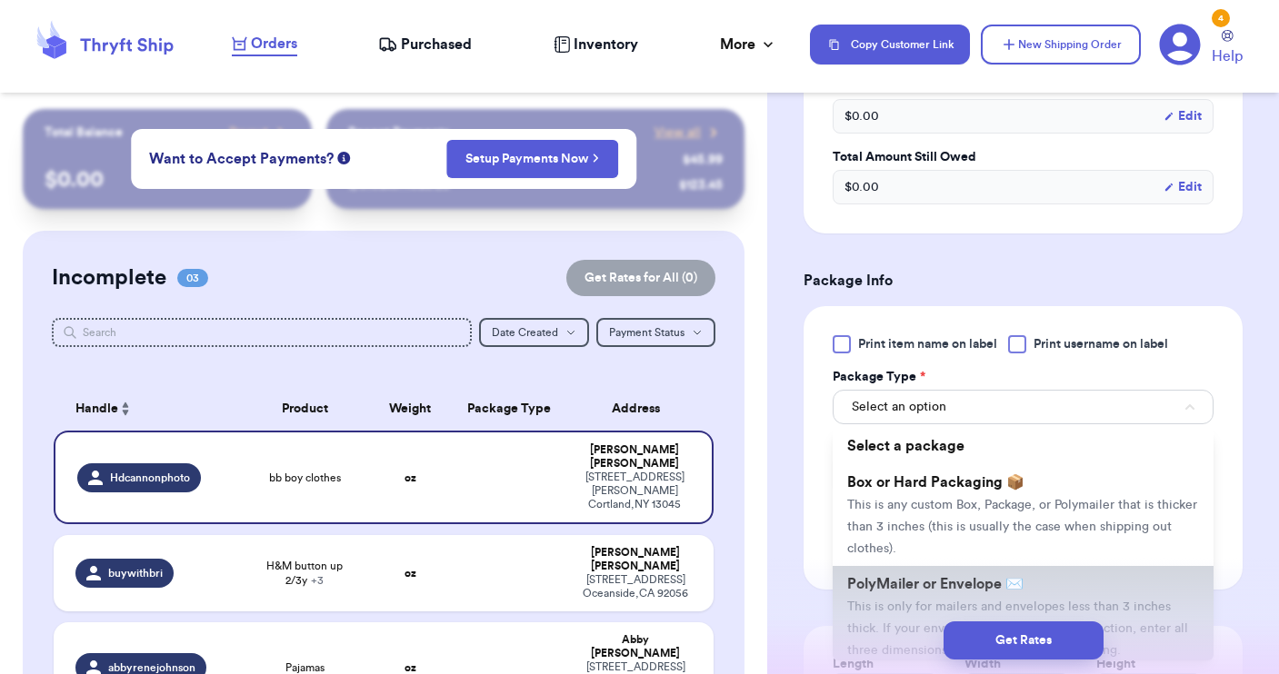
click at [959, 585] on span "PolyMailer or Envelope ✉️" at bounding box center [935, 584] width 176 height 15
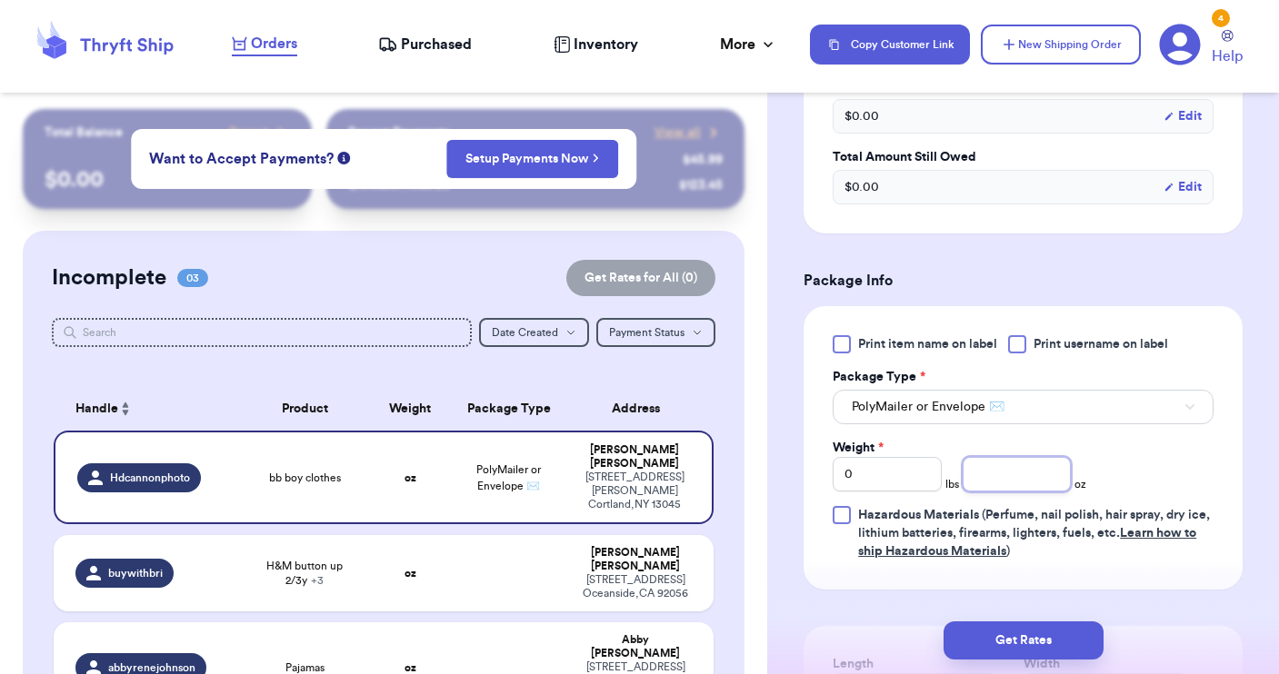
click at [1002, 477] on input "number" at bounding box center [1017, 474] width 109 height 35
type input "14"
click at [910, 488] on input "0" at bounding box center [887, 474] width 109 height 35
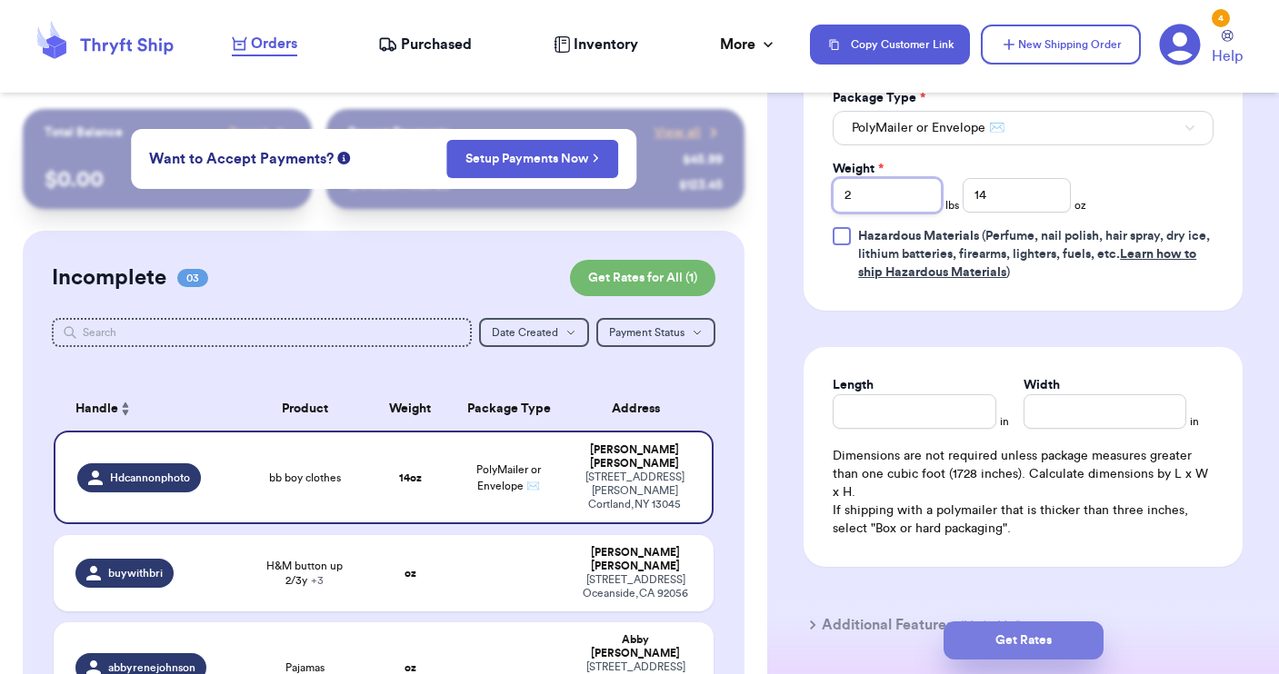
type input "2"
click at [1014, 635] on button "Get Rates" at bounding box center [1023, 641] width 160 height 38
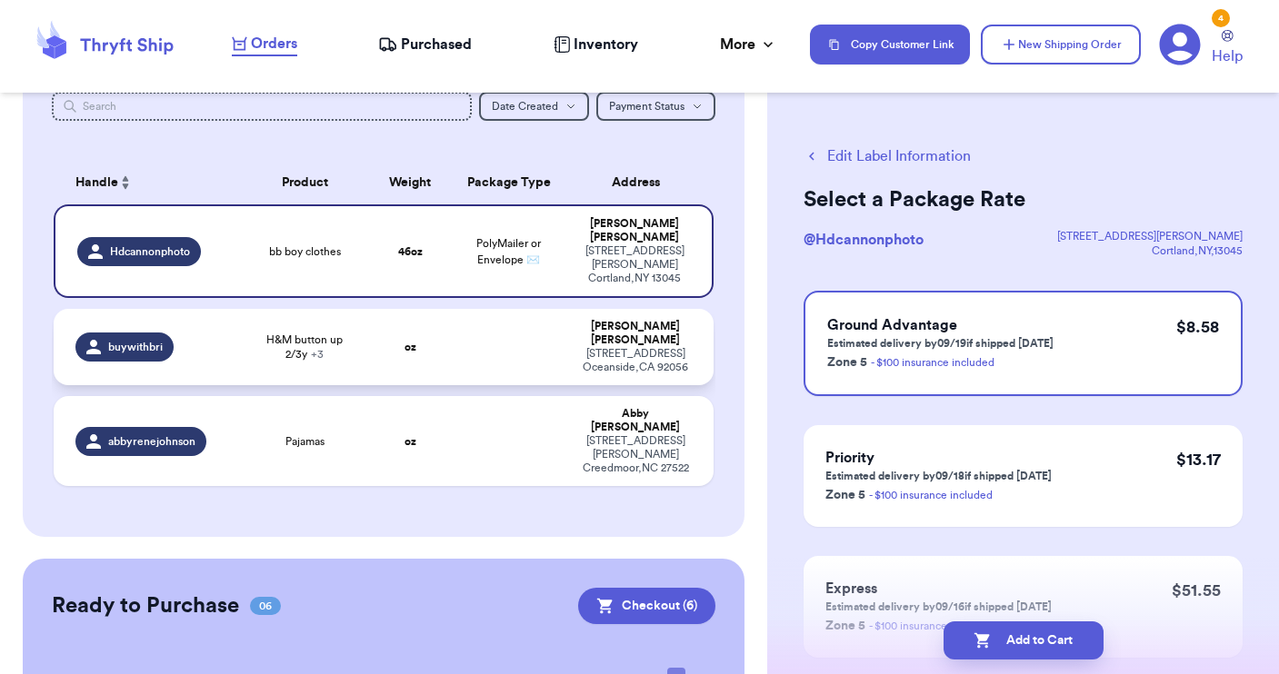
scroll to position [229, 0]
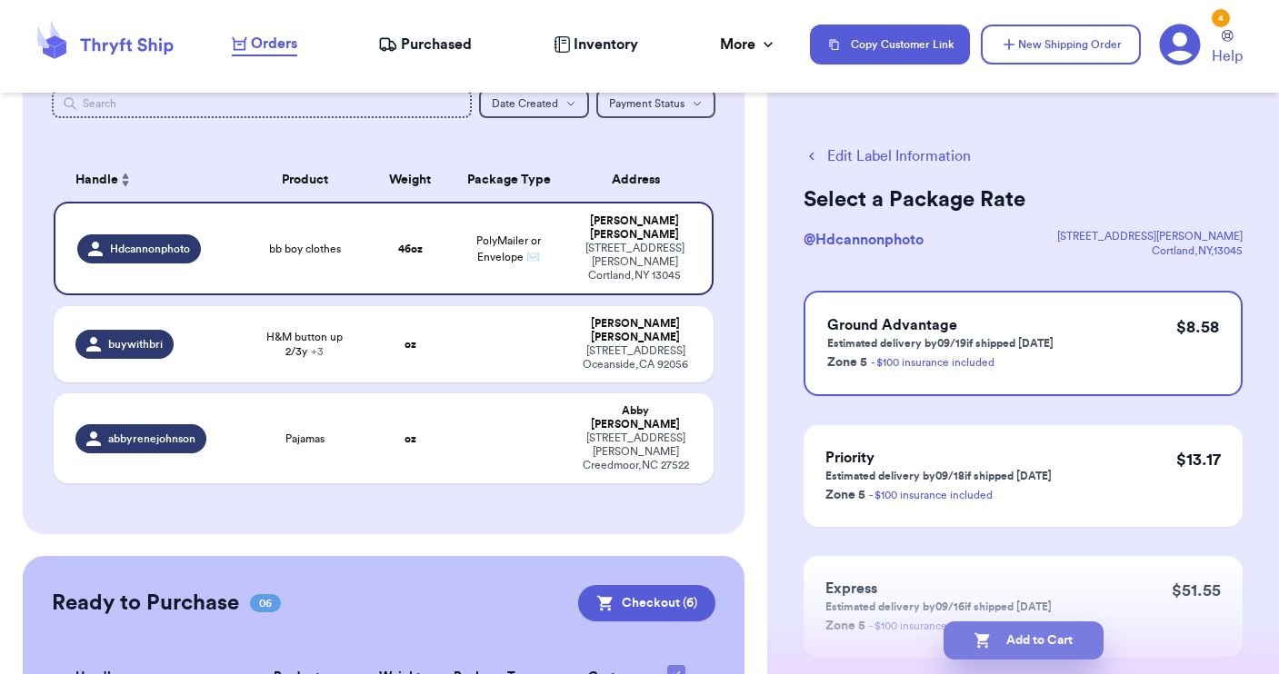
click at [1017, 633] on button "Add to Cart" at bounding box center [1023, 641] width 160 height 38
checkbox input "true"
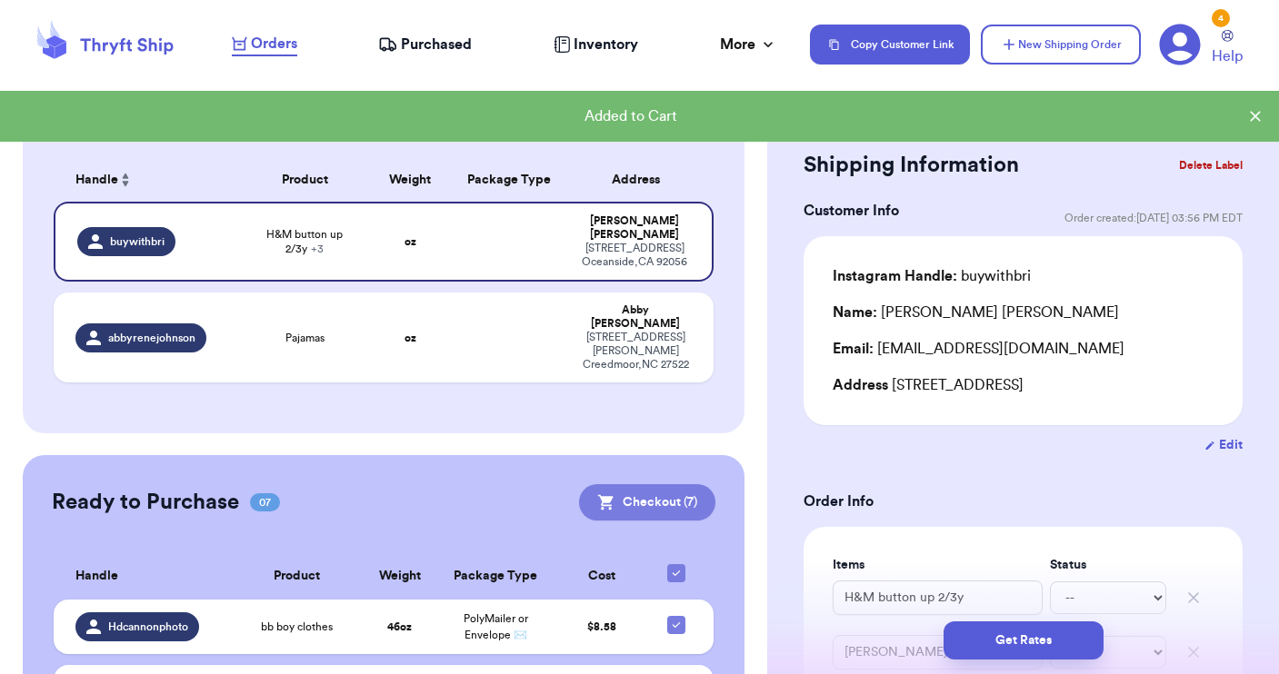
click at [648, 484] on button "Checkout ( 7 )" at bounding box center [647, 502] width 136 height 36
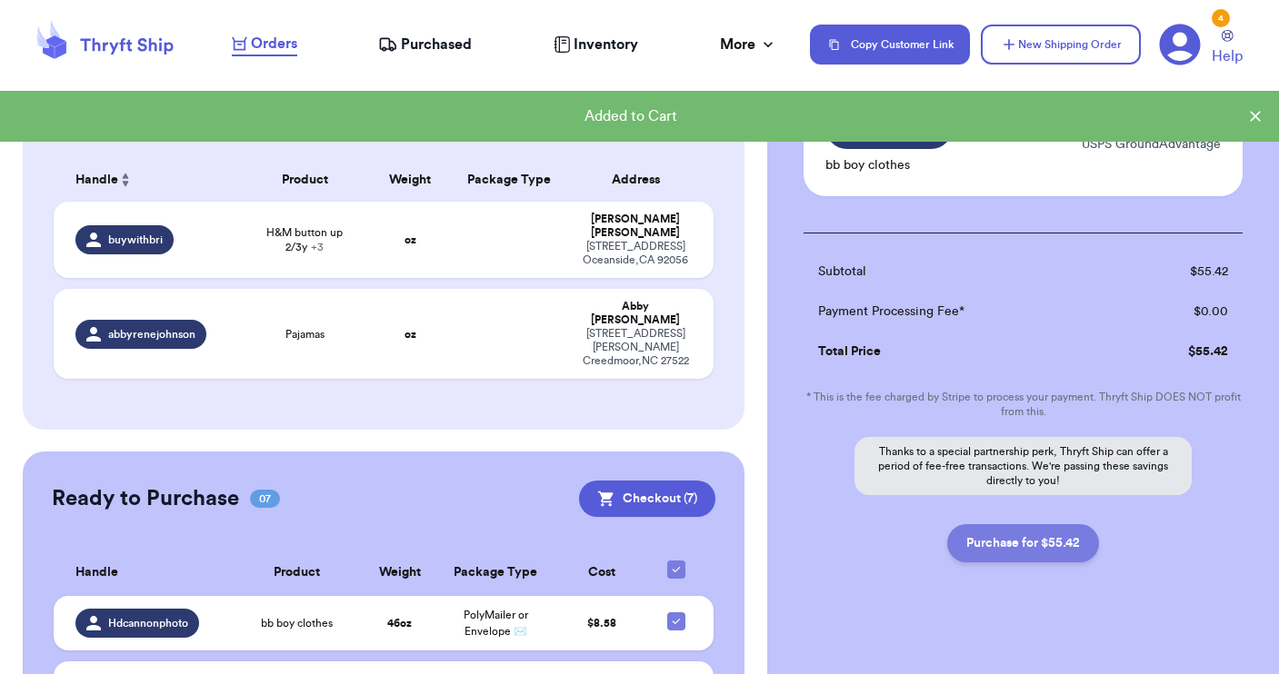
scroll to position [914, 0]
click at [1009, 540] on button "Purchase for $55.42" at bounding box center [1023, 544] width 152 height 38
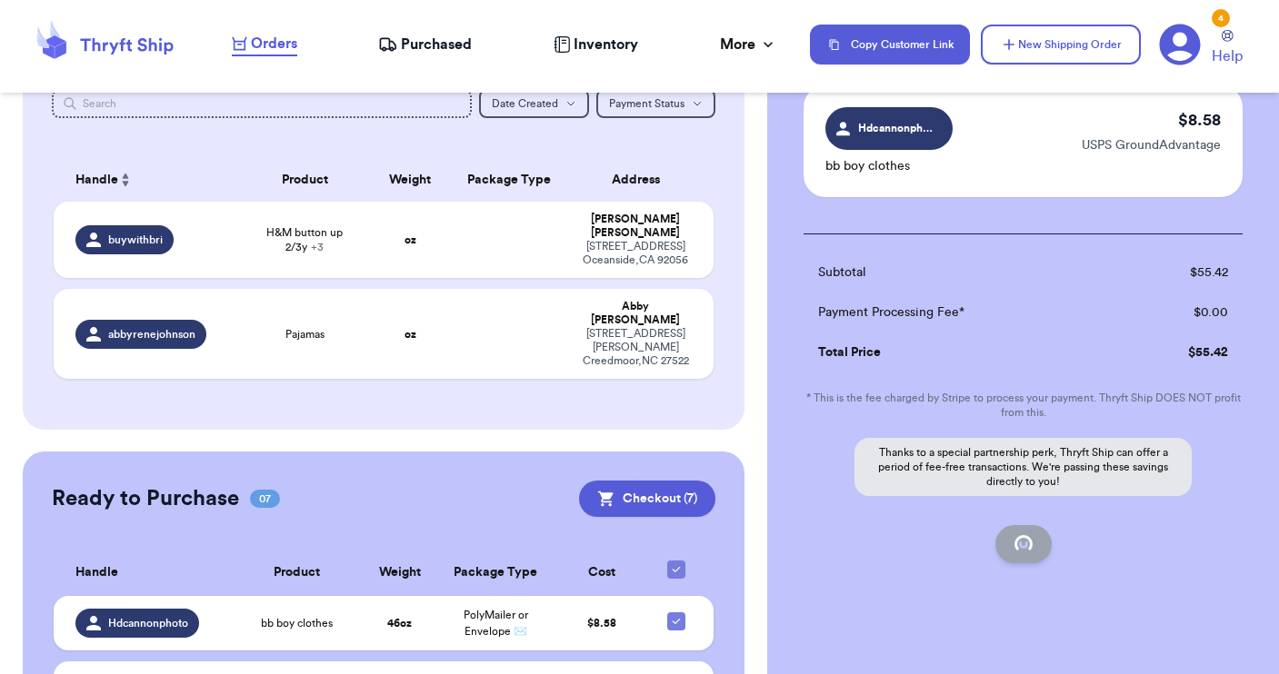
checkbox input "false"
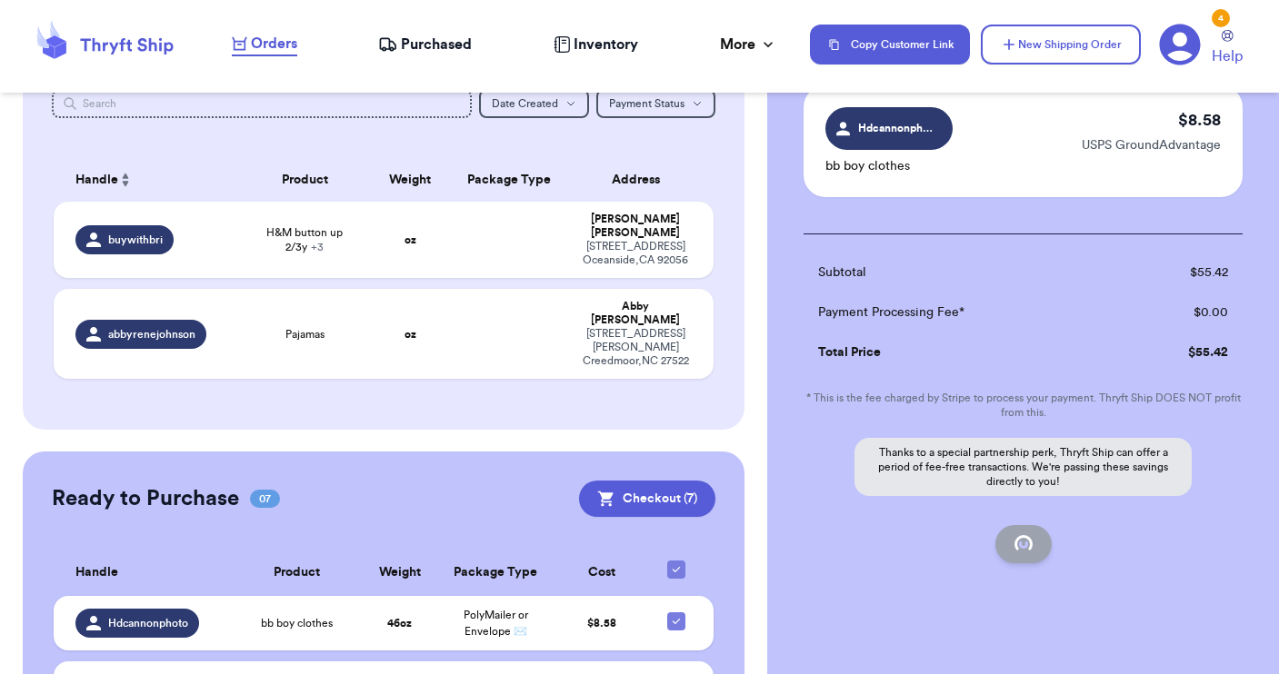
checkbox input "false"
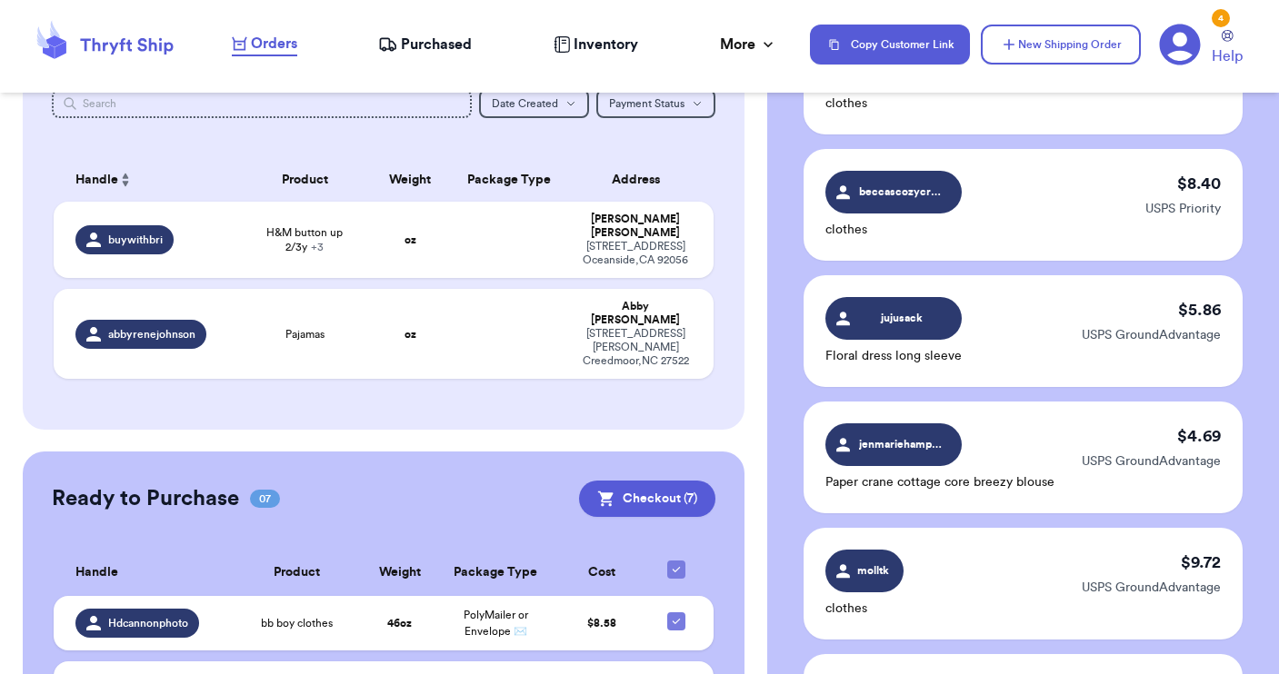
checkbox input "true"
